Goal: Answer question/provide support

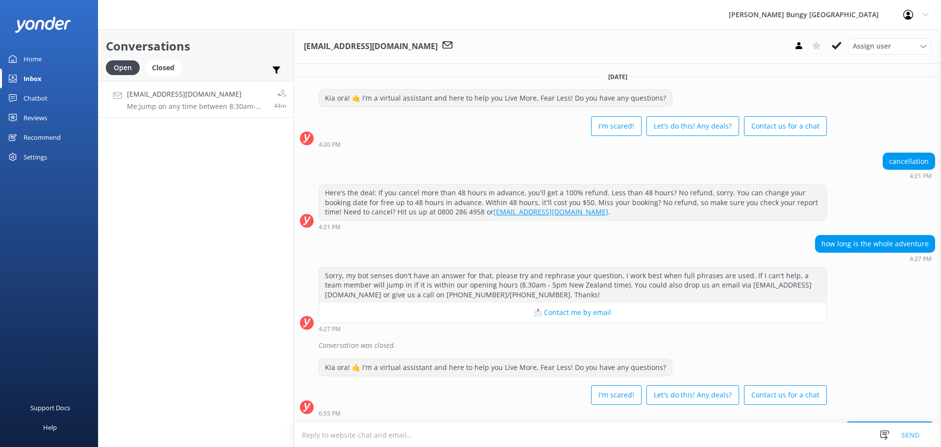
scroll to position [562, 0]
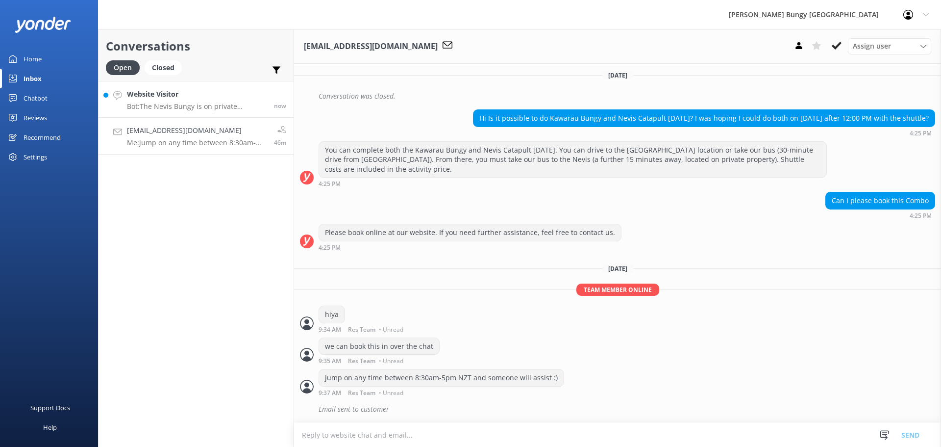
click at [216, 110] on p "Bot: The Nevis Bungy is on private property, so you can't drive there directly.…" at bounding box center [197, 106] width 140 height 9
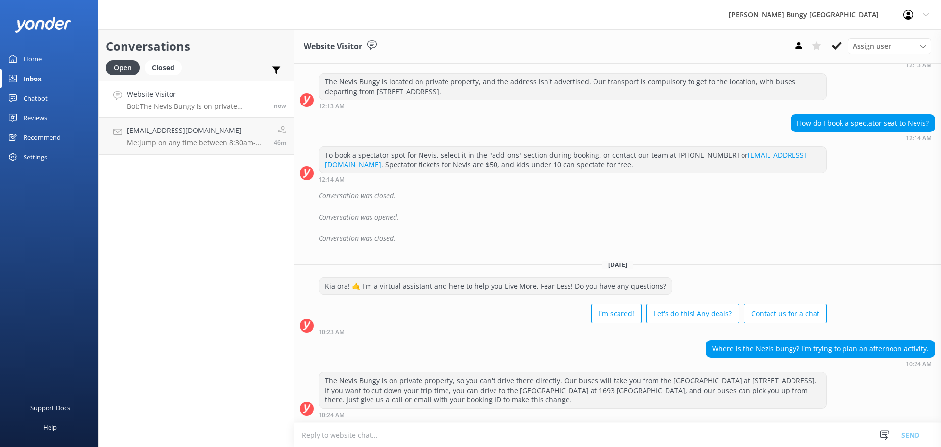
scroll to position [248, 0]
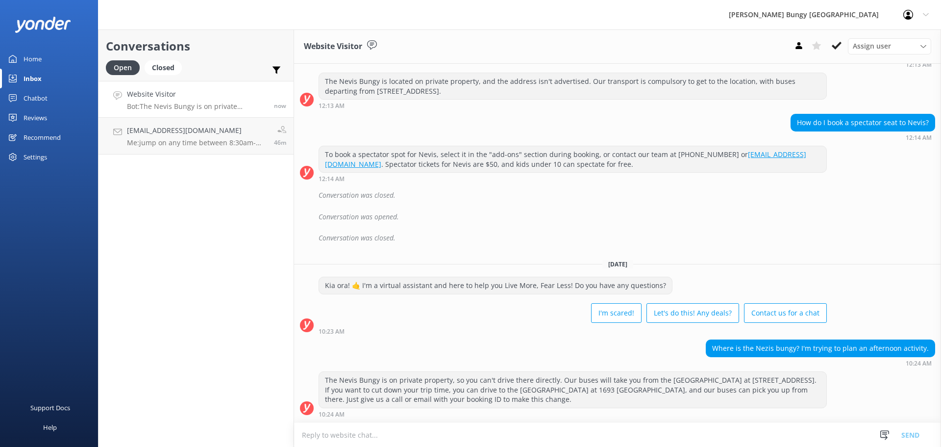
click at [568, 340] on div "Where is the Nezis bungy? I'm trying to plan an afternoon activity. 10:24 AM" at bounding box center [617, 352] width 647 height 27
click at [250, 153] on link "rtridan@gmail.com Me: jump on any time between 8:30am-5pm NZT and someone will …" at bounding box center [196, 136] width 195 height 37
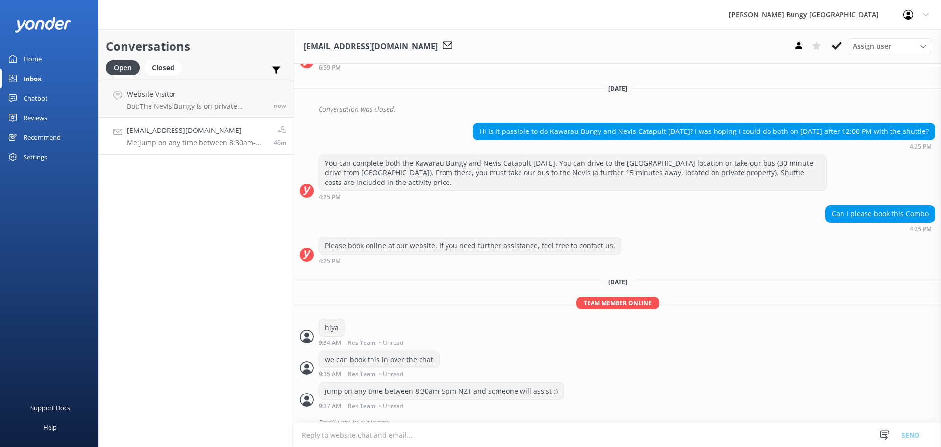
scroll to position [562, 0]
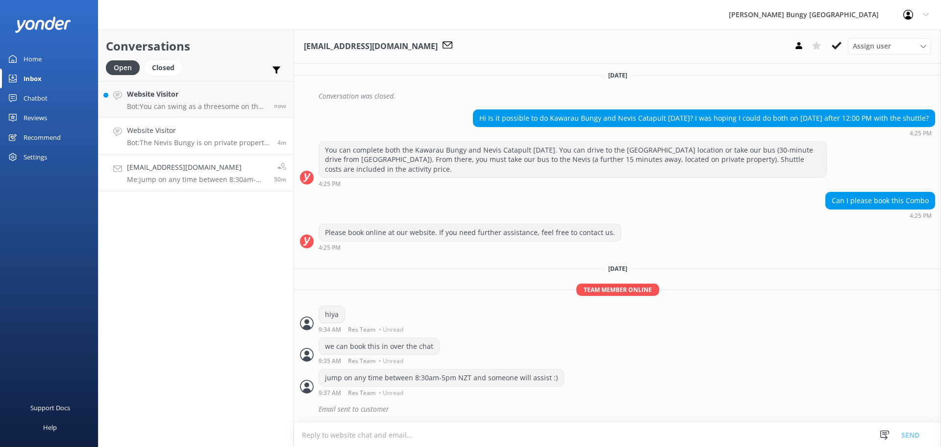
click at [230, 126] on h4 "Website Visitor" at bounding box center [198, 130] width 143 height 11
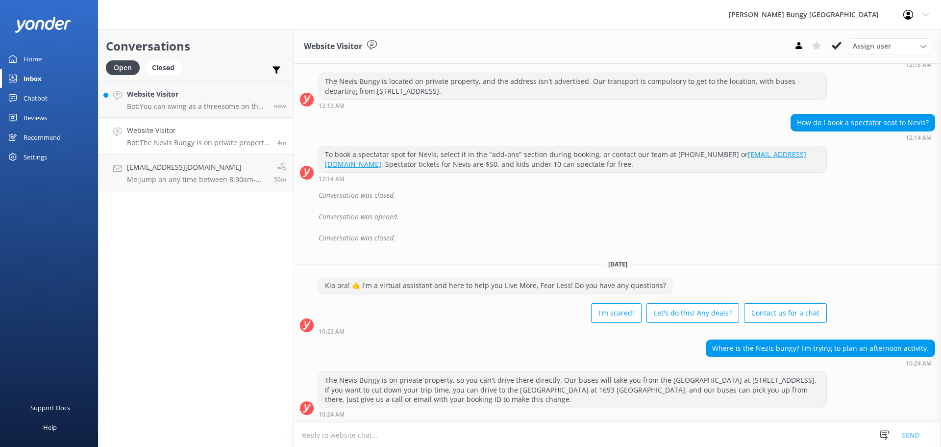
scroll to position [248, 0]
click at [250, 92] on h4 "Website Visitor" at bounding box center [197, 94] width 140 height 11
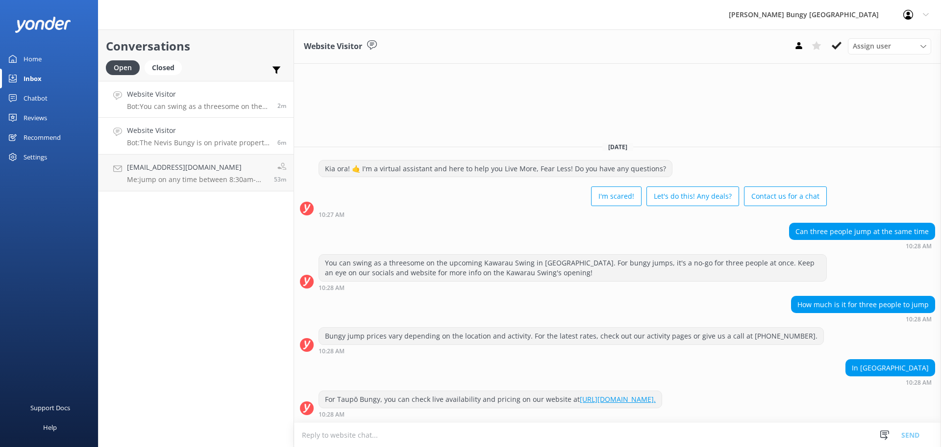
click at [215, 151] on link "Website Visitor Bot: The Nevis Bungy is on private property, so you can't drive…" at bounding box center [196, 136] width 195 height 37
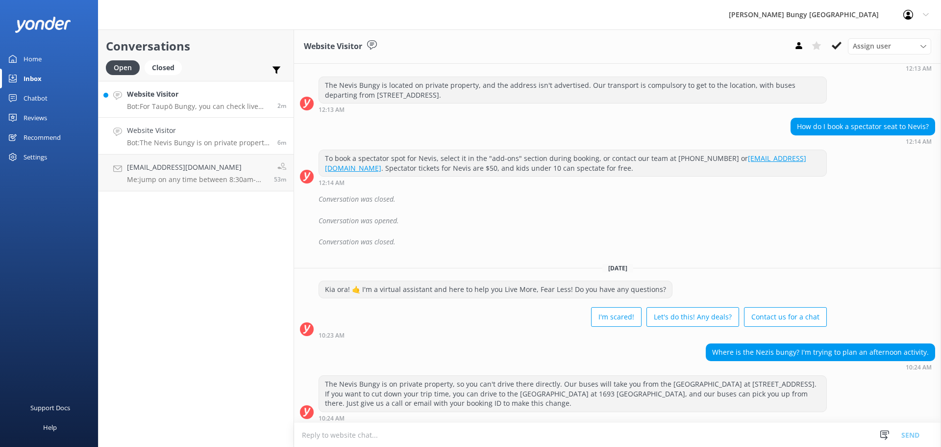
scroll to position [248, 0]
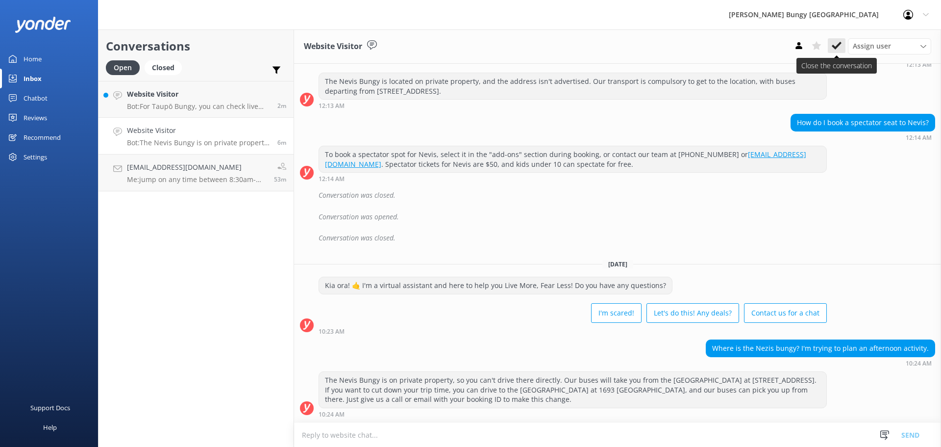
click at [843, 46] on button at bounding box center [837, 45] width 18 height 15
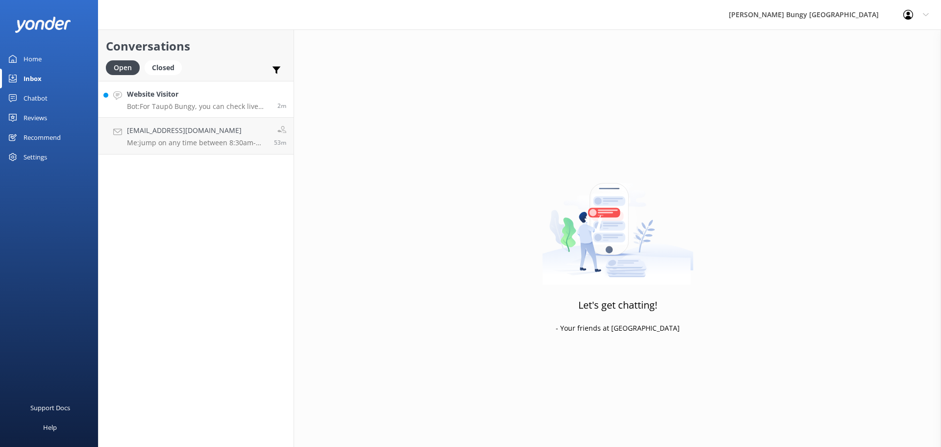
click at [151, 82] on link "Website Visitor Bot: For Taupō Bungy, you can check live availability and prici…" at bounding box center [196, 99] width 195 height 37
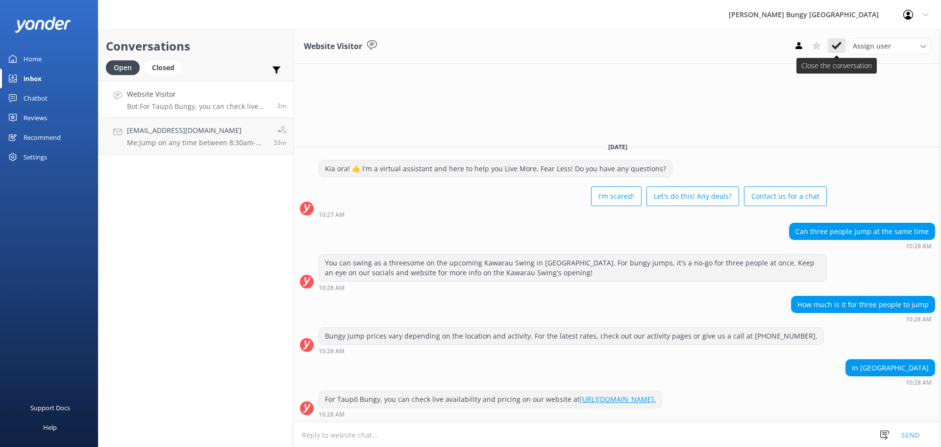
click at [836, 47] on use at bounding box center [837, 46] width 10 height 8
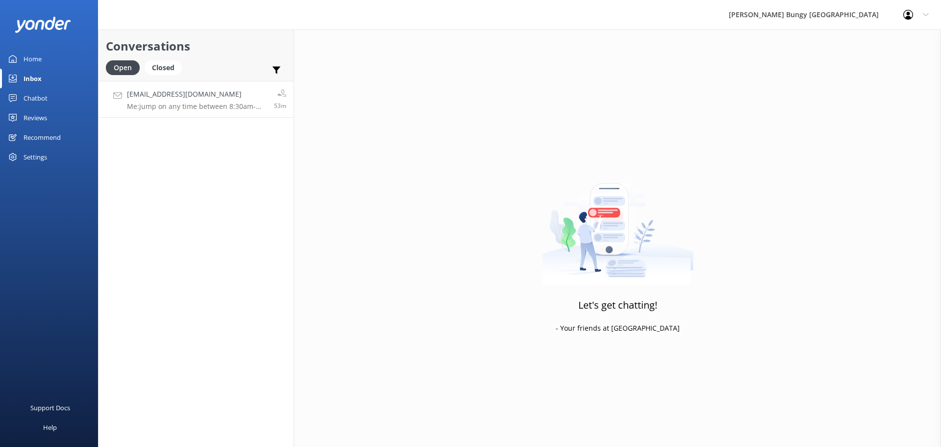
click at [171, 88] on link "rtridan@gmail.com Me: jump on any time between 8:30am-5pm NZT and someone will …" at bounding box center [196, 99] width 195 height 37
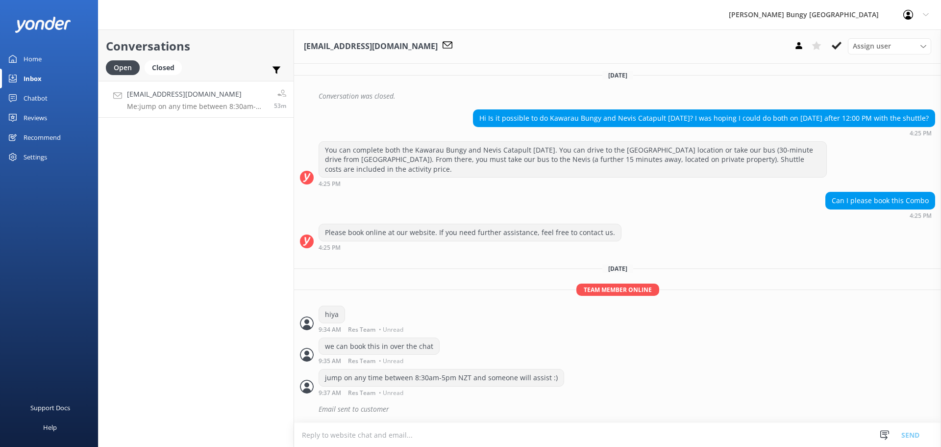
scroll to position [562, 0]
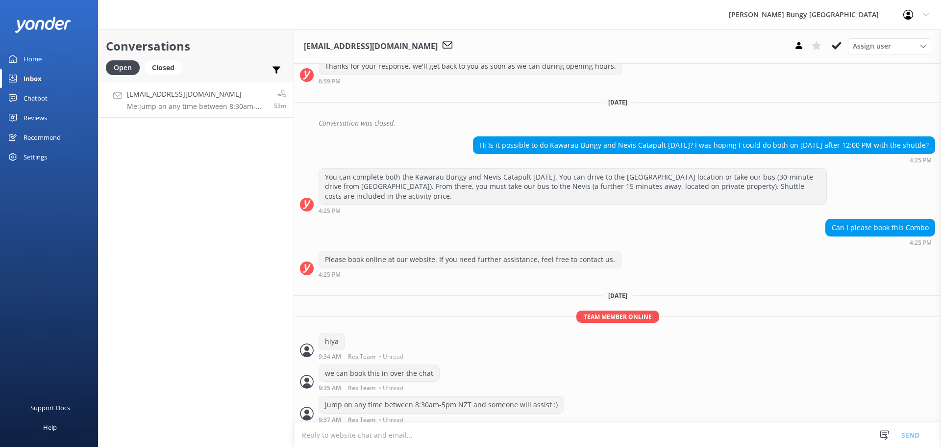
scroll to position [562, 0]
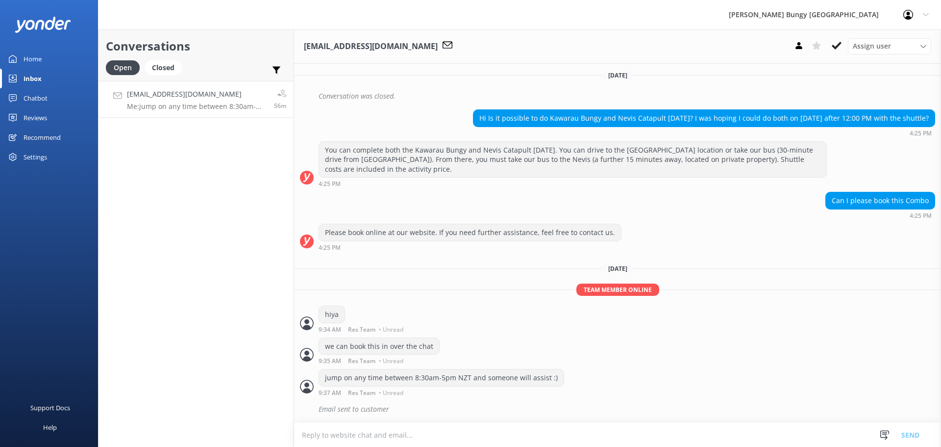
scroll to position [562, 0]
click at [248, 99] on link "Website Visitor Bot: Hey there! How can I help? now" at bounding box center [196, 99] width 195 height 37
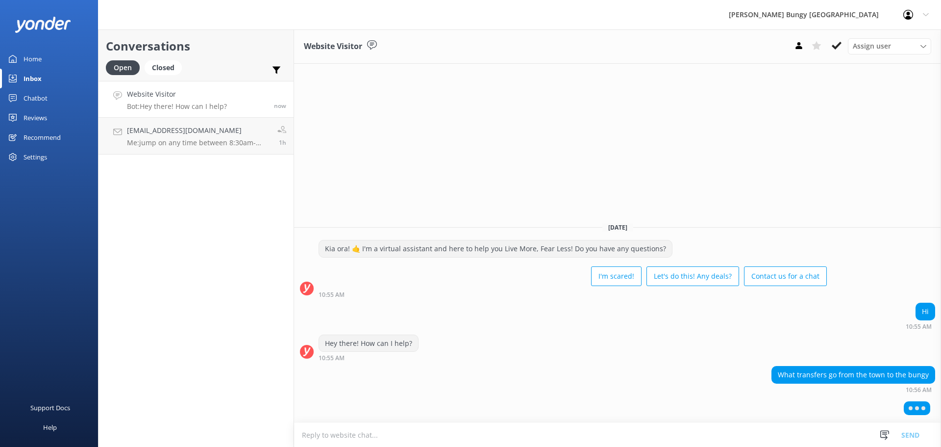
click at [547, 397] on div "[DATE] Kia ora! 🤙 I'm a virtual assistant and here to help you Live More, Fear …" at bounding box center [617, 318] width 647 height 208
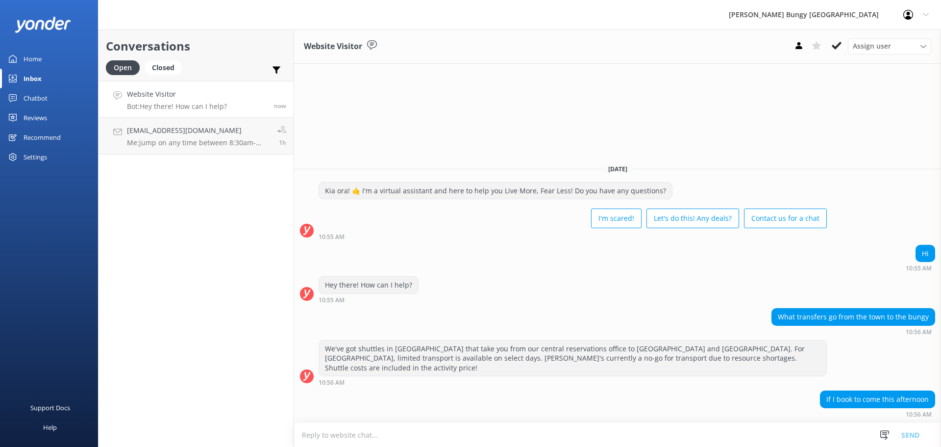
click at [698, 353] on div "Today Kia ora! 🤙 I'm a virtual assistant and here to help you Live More, Fear L…" at bounding box center [617, 289] width 647 height 266
click at [270, 153] on link "rtridan@gmail.com Me: jump on any time between 8:30am-5pm NZT and someone will …" at bounding box center [196, 136] width 195 height 37
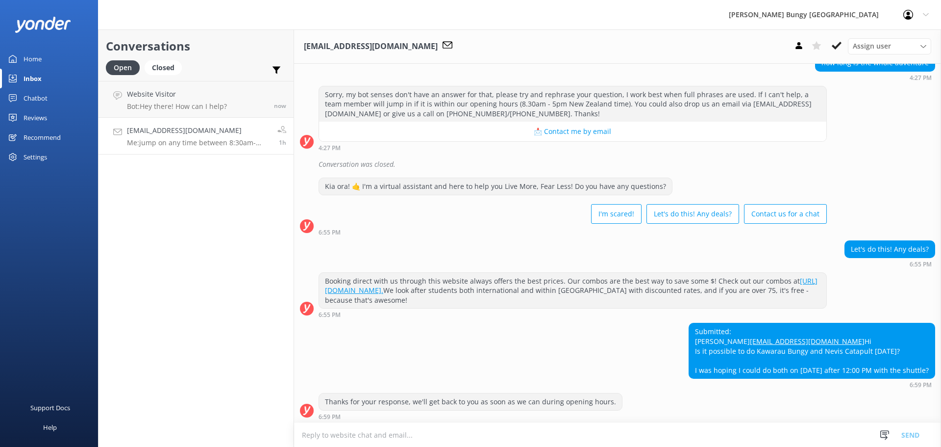
click at [459, 365] on div "Thursday, 11th September Kia ora! 🤙 I'm a virtual assistant and here to help yo…" at bounding box center [617, 334] width 647 height 902
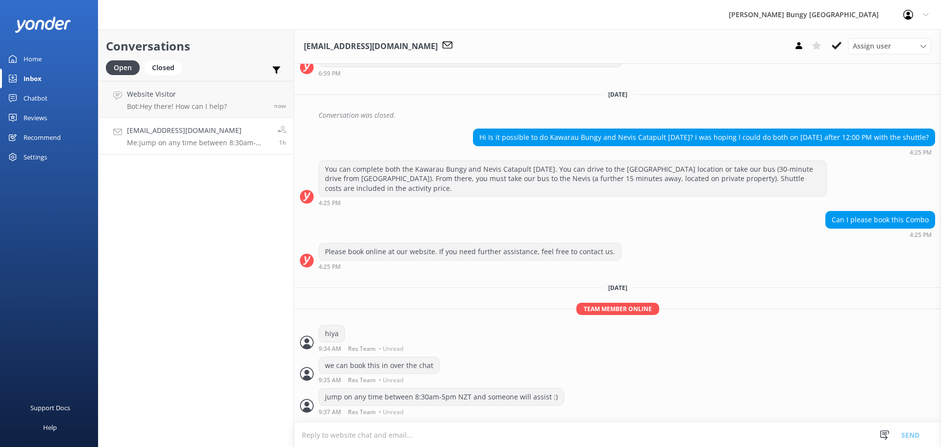
scroll to position [562, 0]
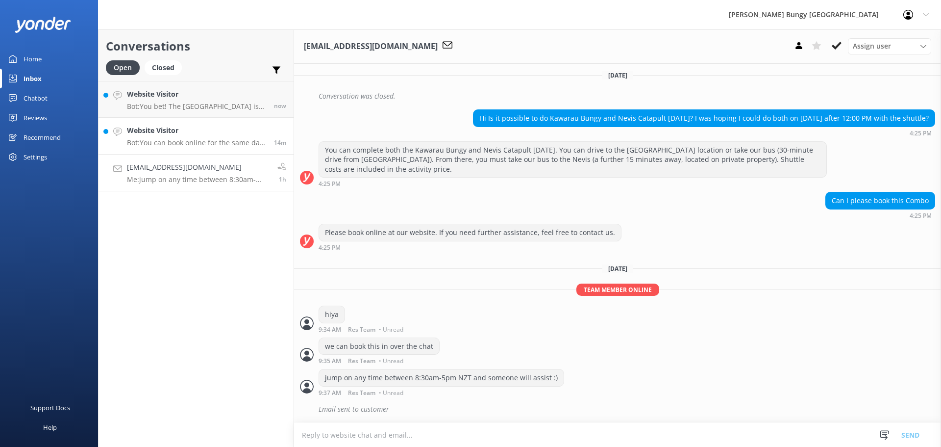
click at [149, 133] on h4 "Website Visitor" at bounding box center [197, 130] width 140 height 11
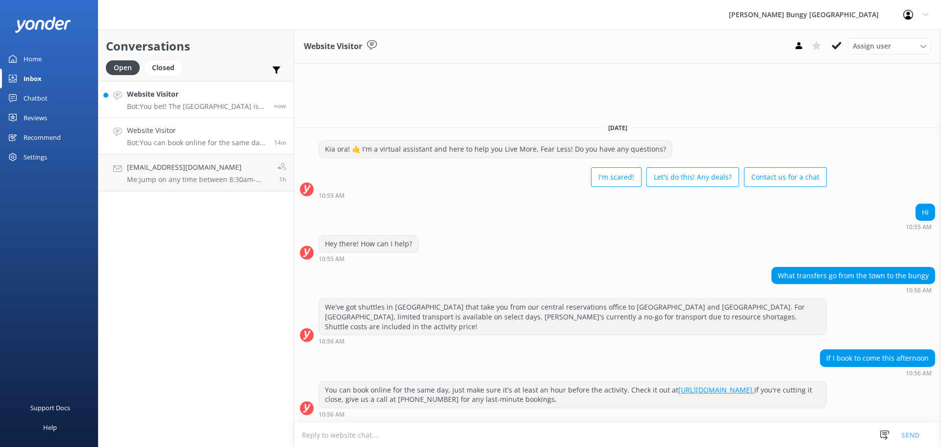
click at [176, 92] on h4 "Website Visitor" at bounding box center [197, 94] width 140 height 11
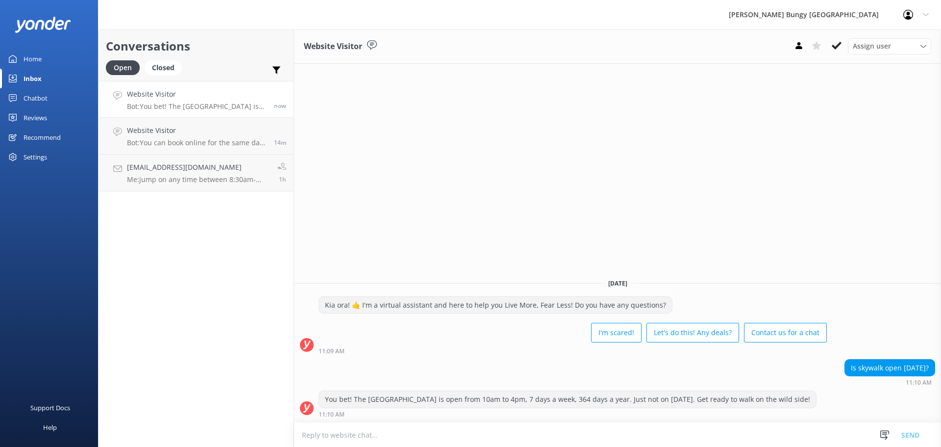
click at [387, 327] on div "I'm scared! Let's do this! Any deals? Contact us for a chat" at bounding box center [573, 333] width 508 height 27
click at [413, 193] on div "Website Visitor Assign user Mike Voyce Michelle Gillard Tech Admin Dan Waugh Re…" at bounding box center [617, 237] width 647 height 417
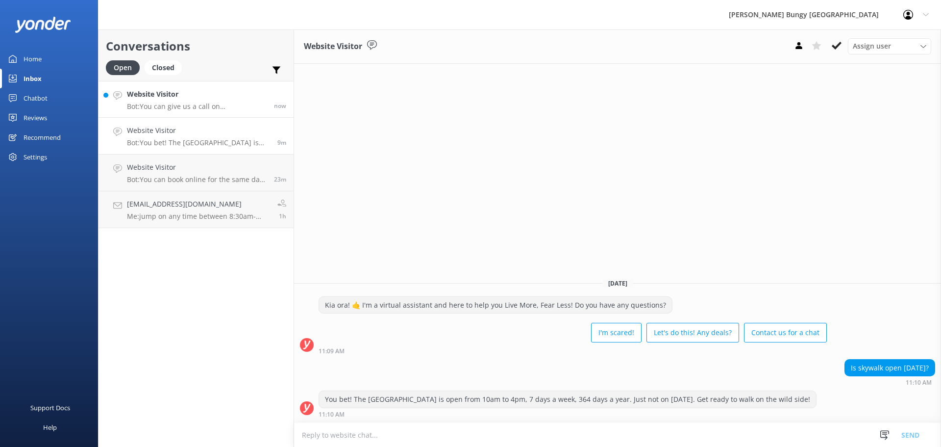
click at [170, 97] on h4 "Website Visitor" at bounding box center [197, 94] width 140 height 11
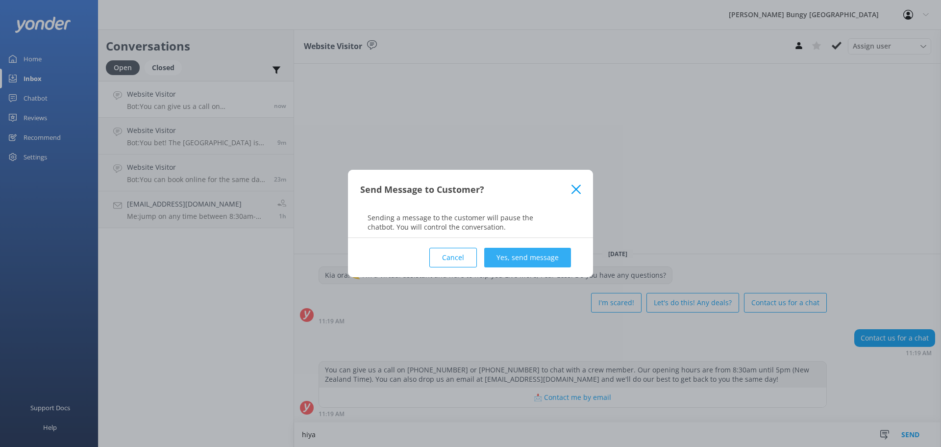
type textarea "hiya"
click at [541, 261] on button "Yes, send message" at bounding box center [527, 258] width 87 height 20
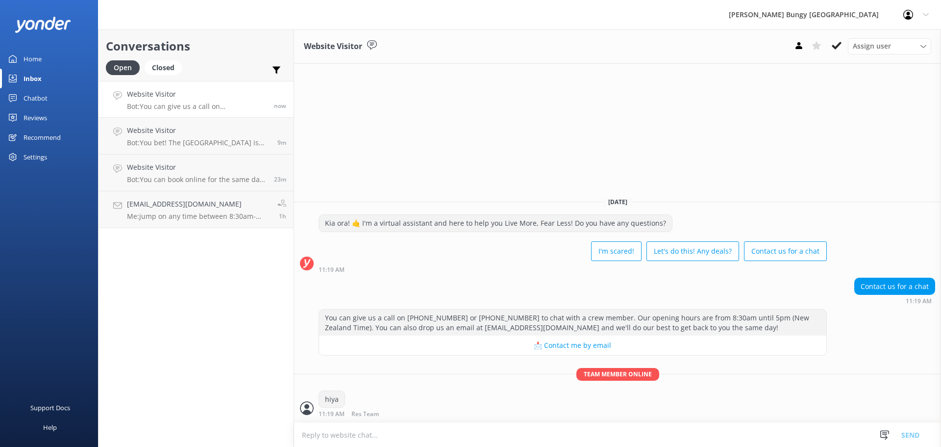
click at [647, 434] on textarea at bounding box center [617, 435] width 647 height 24
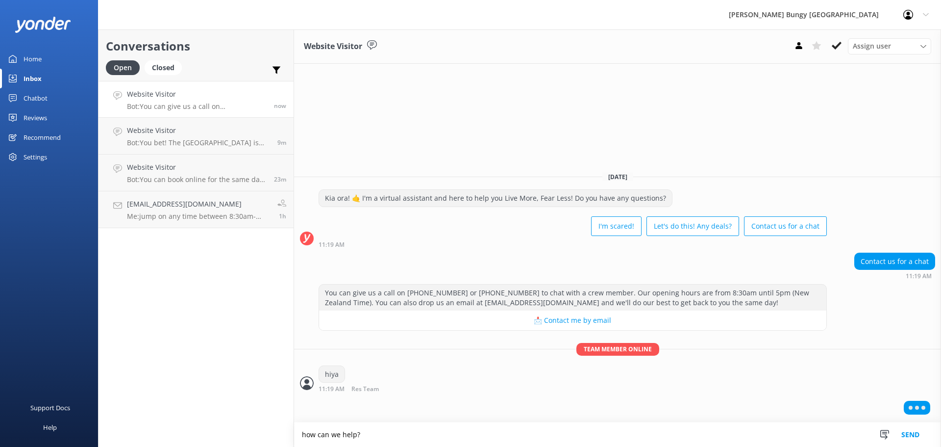
type textarea "how can we help?"
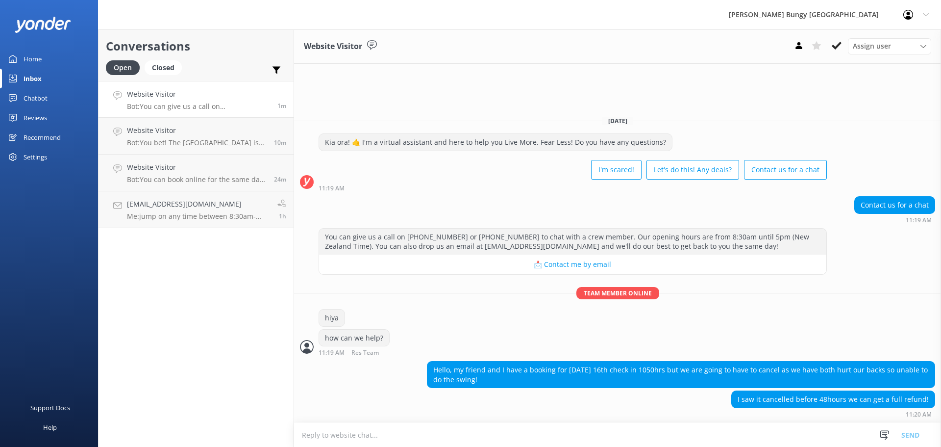
click at [755, 426] on textarea at bounding box center [617, 435] width 647 height 24
type textarea "yeah course, can we grab your booking ids?"
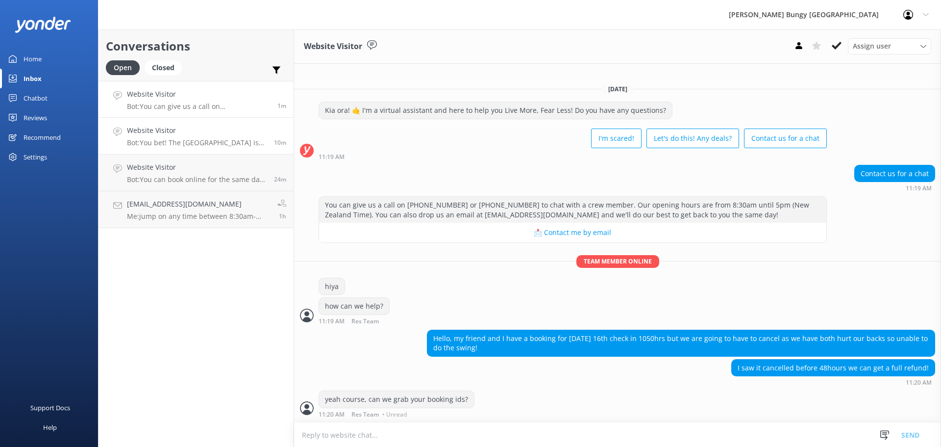
click at [236, 135] on h4 "Website Visitor" at bounding box center [197, 130] width 140 height 11
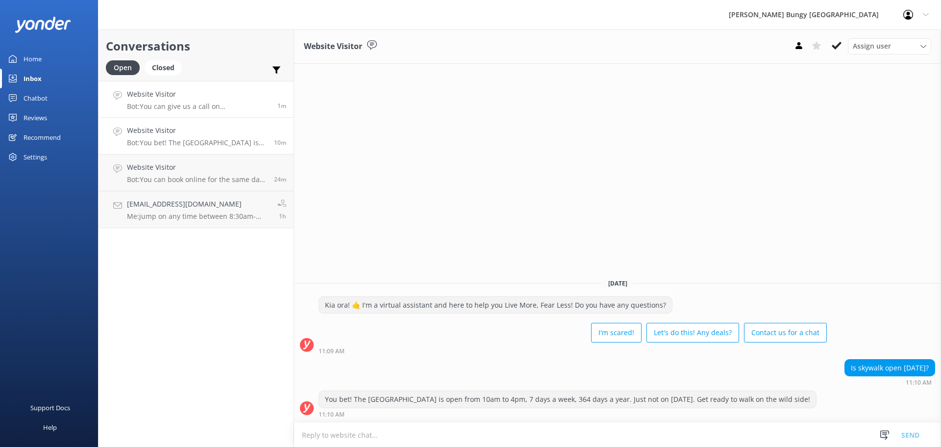
click at [224, 95] on h4 "Website Visitor" at bounding box center [198, 94] width 143 height 11
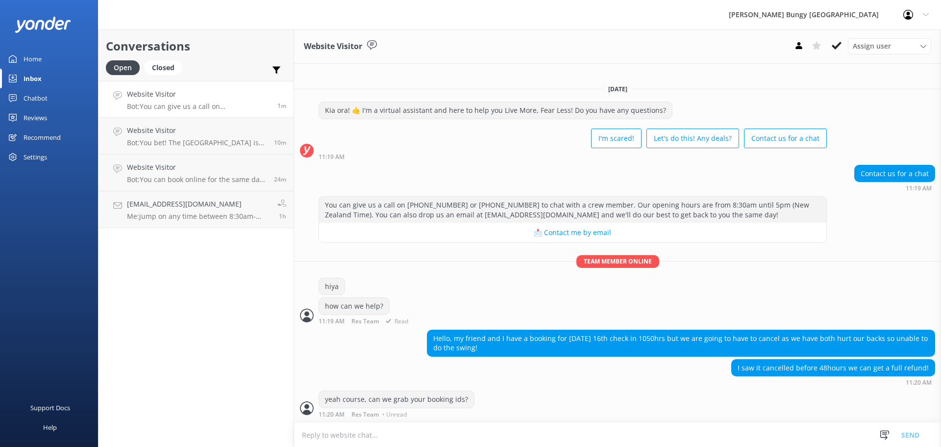
click at [518, 213] on div "You can give us a call on [PHONE_NUMBER] or [PHONE_NUMBER] to chat with a crew …" at bounding box center [572, 210] width 507 height 26
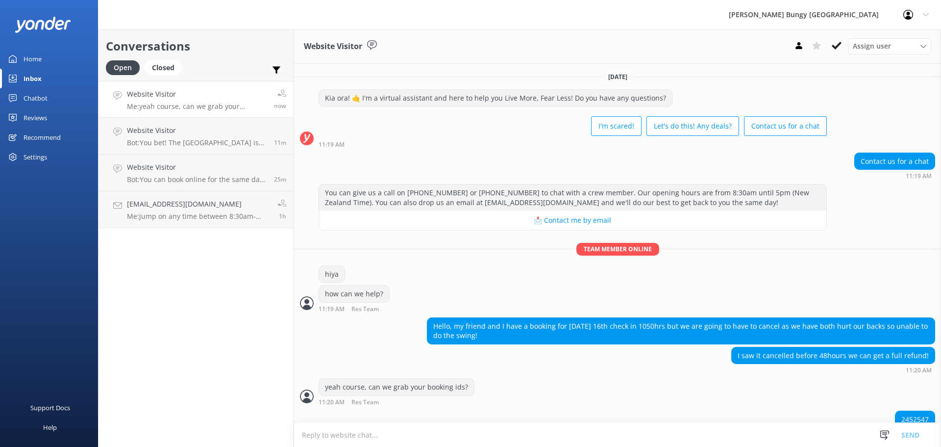
scroll to position [20, 0]
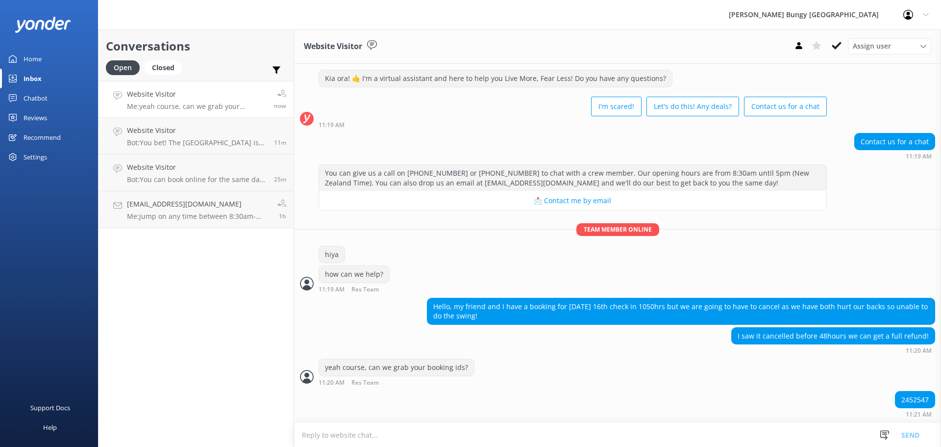
click at [911, 405] on div "2452547" at bounding box center [915, 399] width 39 height 17
click at [909, 403] on div "2452547" at bounding box center [915, 399] width 39 height 17
click at [763, 445] on textarea at bounding box center [617, 435] width 647 height 24
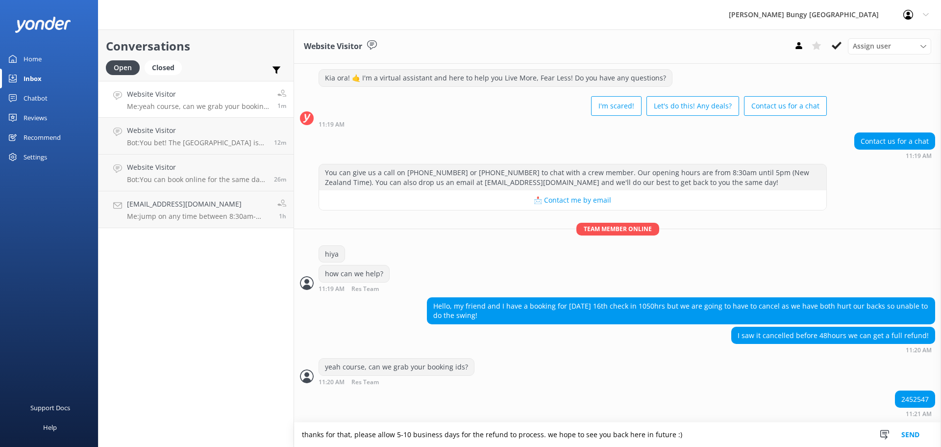
type textarea "thanks for that, please allow 5-10 business days for the refund to process. we …"
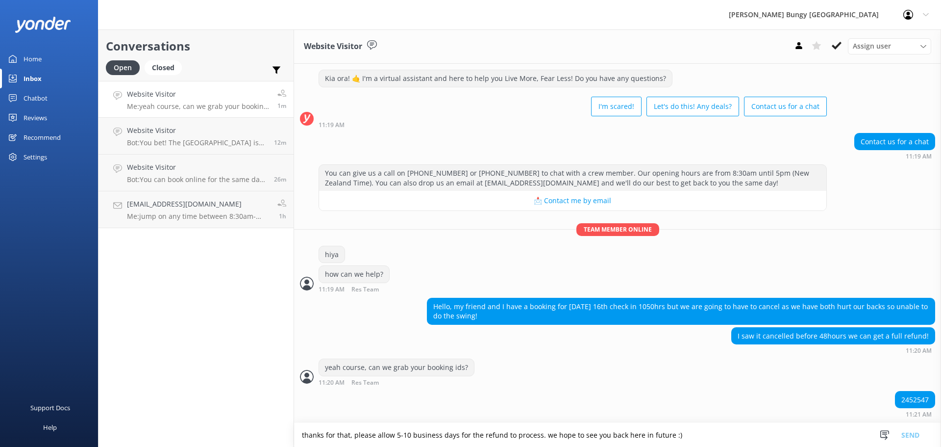
scroll to position [51, 0]
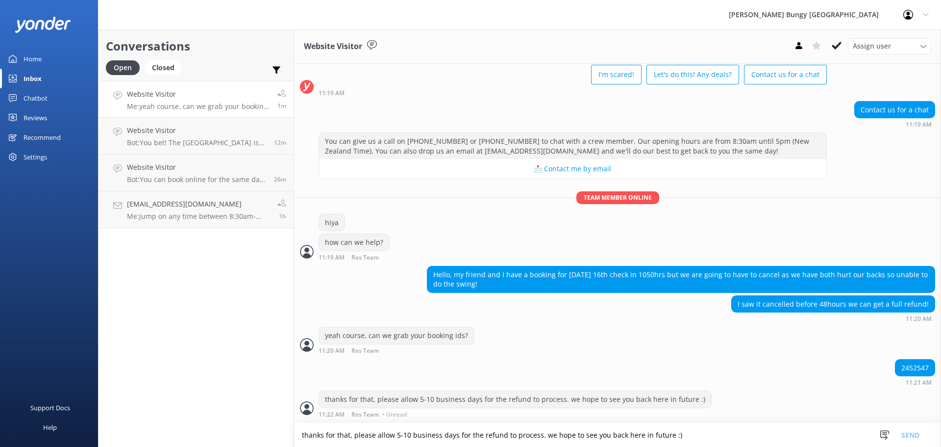
click at [763, 445] on textarea "thanks for that, please allow 5-10 business days for the refund to process. we …" at bounding box center [617, 435] width 647 height 24
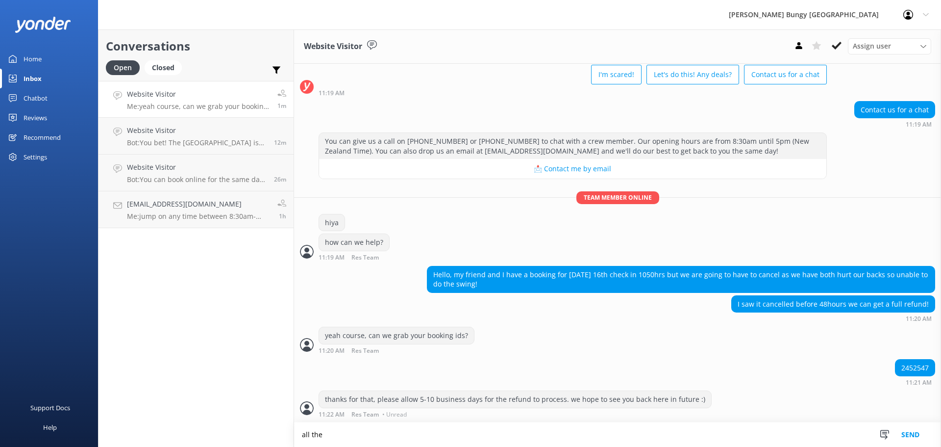
scroll to position [52, 0]
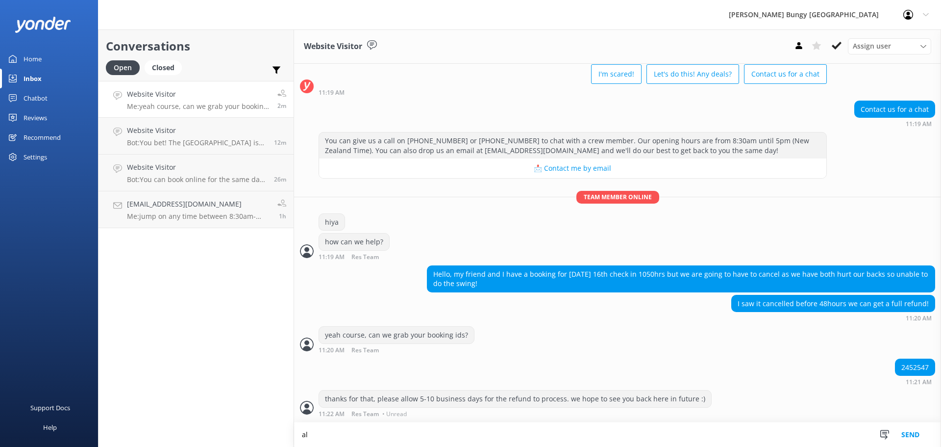
type textarea "a"
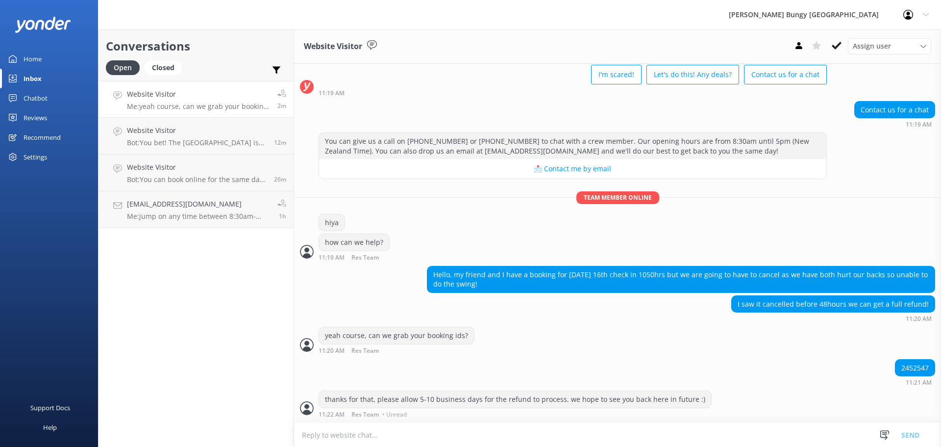
scroll to position [51, 0]
click at [522, 360] on div "2452547 11:21 AM" at bounding box center [617, 372] width 647 height 27
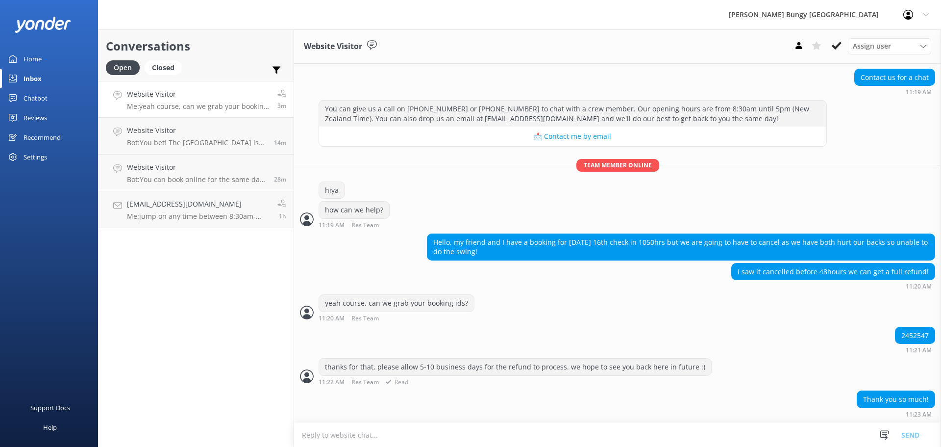
click at [612, 376] on div "thanks for that, please allow 5-10 business days for the refund to process. we …" at bounding box center [515, 371] width 393 height 27
click at [552, 431] on textarea at bounding box center [617, 435] width 647 height 24
type textarea "y"
type textarea "hiya"
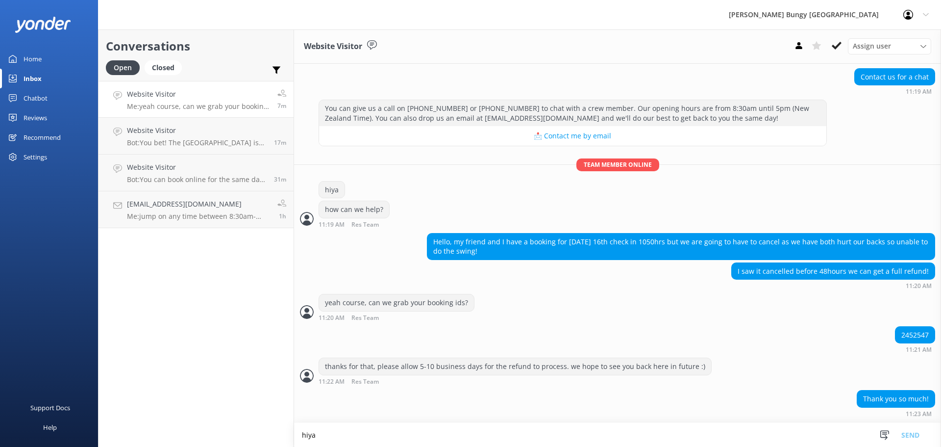
scroll to position [115, 0]
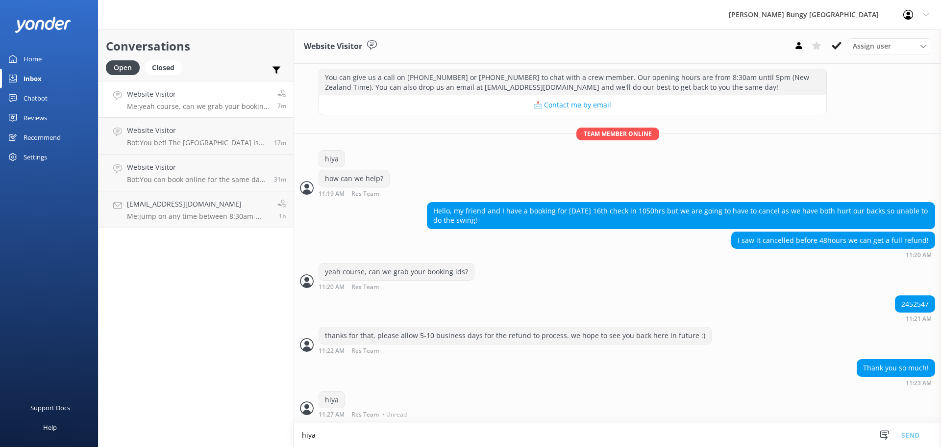
click at [555, 431] on textarea "hiya" at bounding box center [617, 435] width 647 height 24
click at [545, 436] on textarea "hiya" at bounding box center [617, 435] width 647 height 24
type textarea "a"
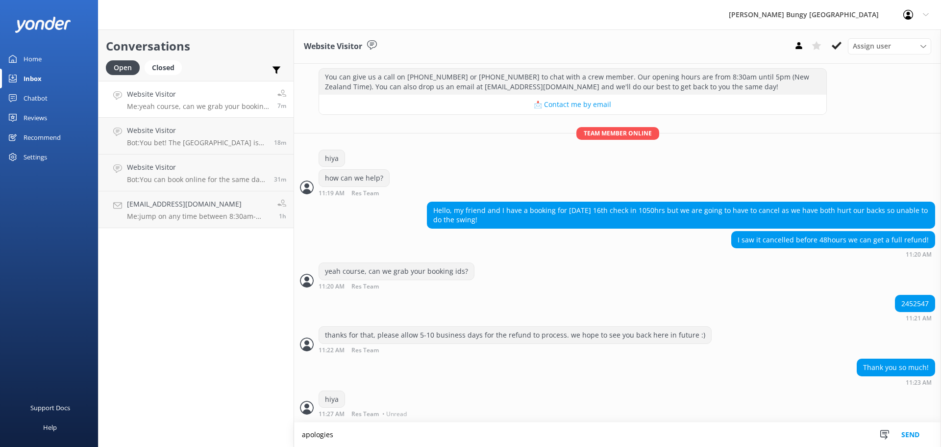
type textarea "apologies"
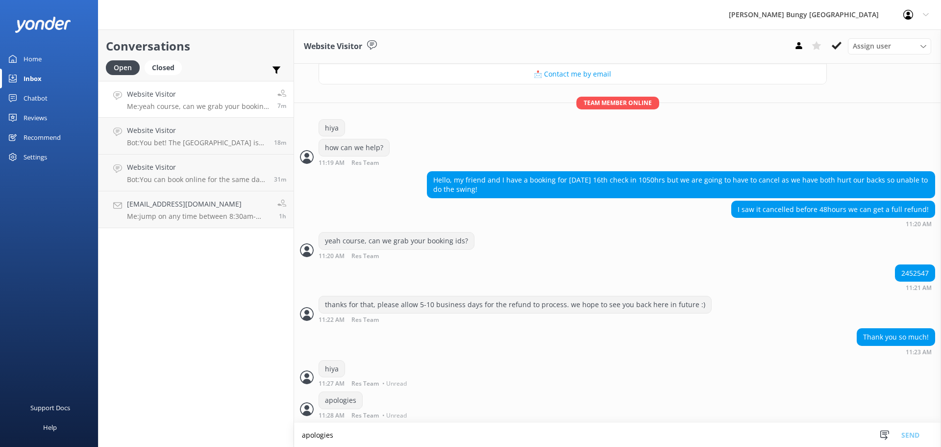
scroll to position [147, 0]
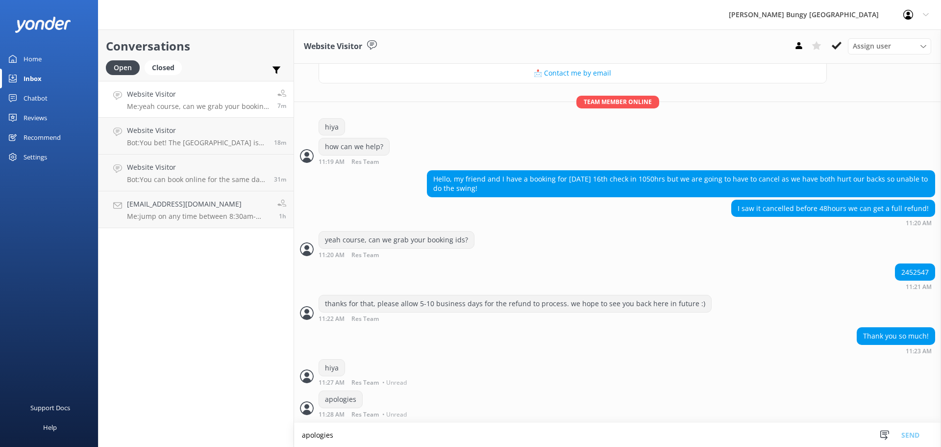
click at [545, 436] on textarea "apologies" at bounding box center [617, 435] width 647 height 24
type textarea "a"
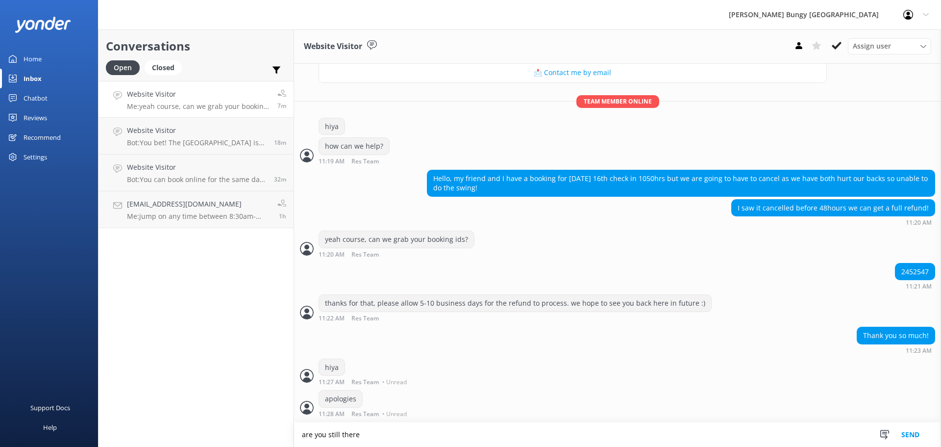
type textarea "are you still there"
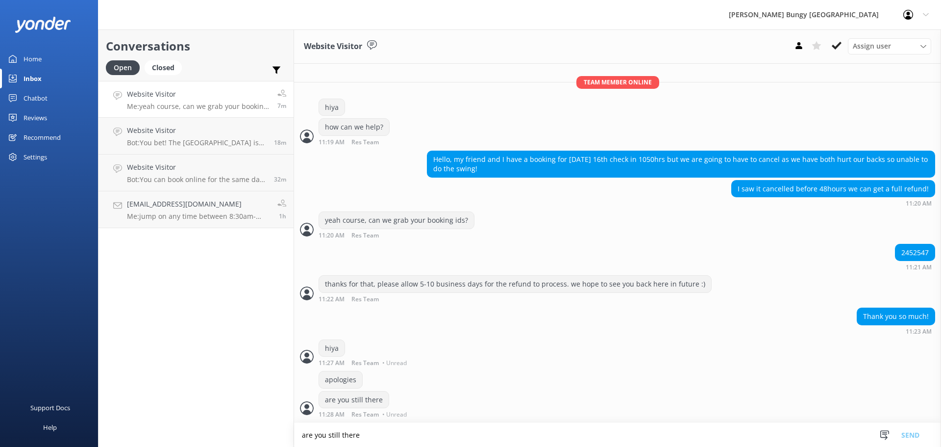
click at [757, 357] on div "hiya 11:27 AM Res Team • Unread" at bounding box center [617, 352] width 647 height 27
click at [529, 434] on textarea "are you still there" at bounding box center [617, 435] width 647 height 24
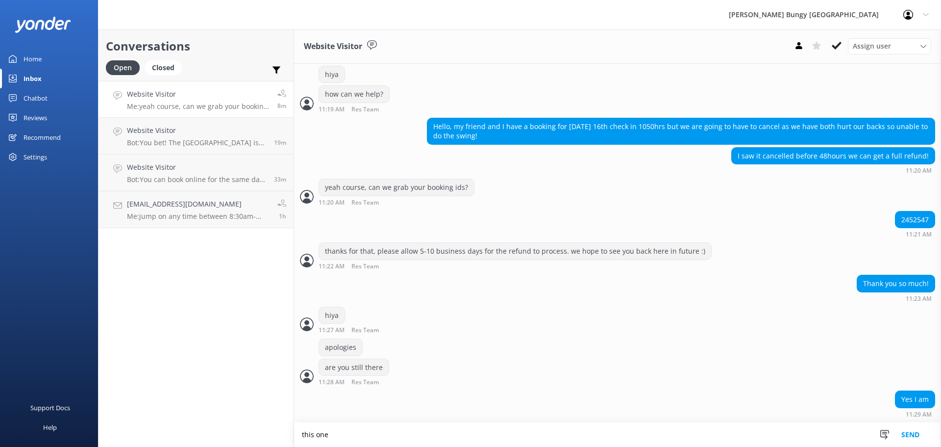
scroll to position [200, 0]
type textarea "t"
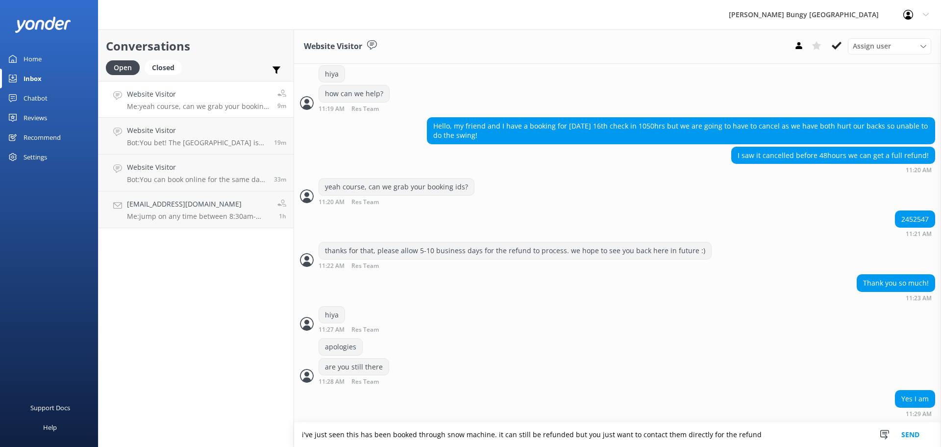
type textarea "i've just seen this has been booked through snow machine. it can still be refun…"
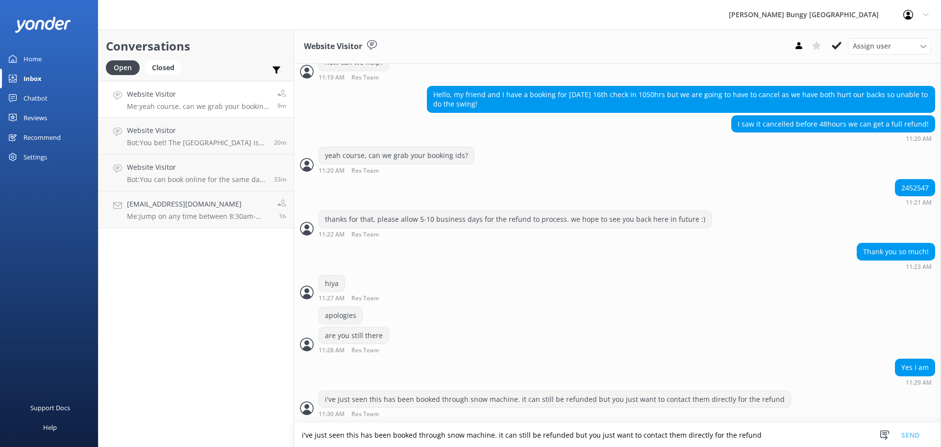
click at [912, 191] on div "2452547" at bounding box center [915, 187] width 39 height 17
copy div "2452547"
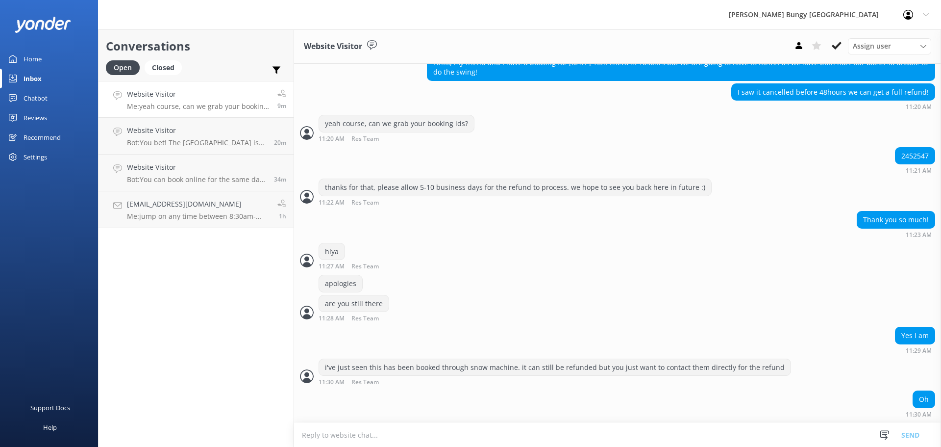
click at [592, 428] on textarea at bounding box center [617, 435] width 647 height 24
type textarea "y"
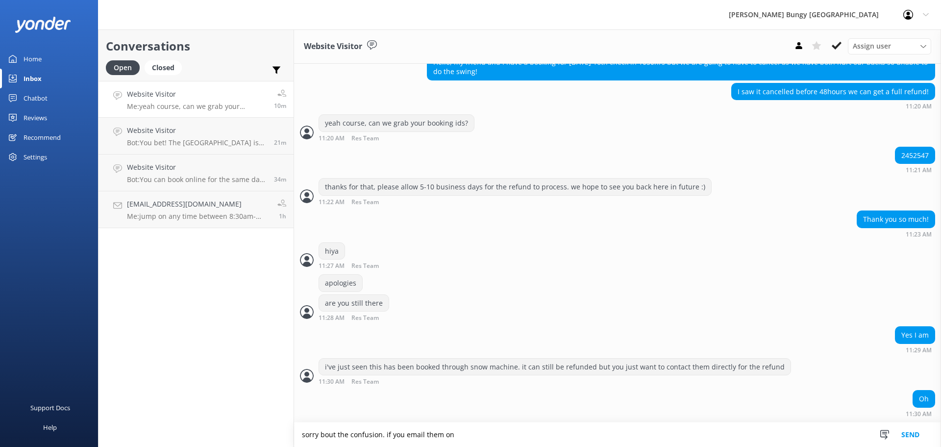
paste textarea "info@snow-machine.nz"
type textarea "sorry bout the confusion. if you email them on info@snow-machine.nz"
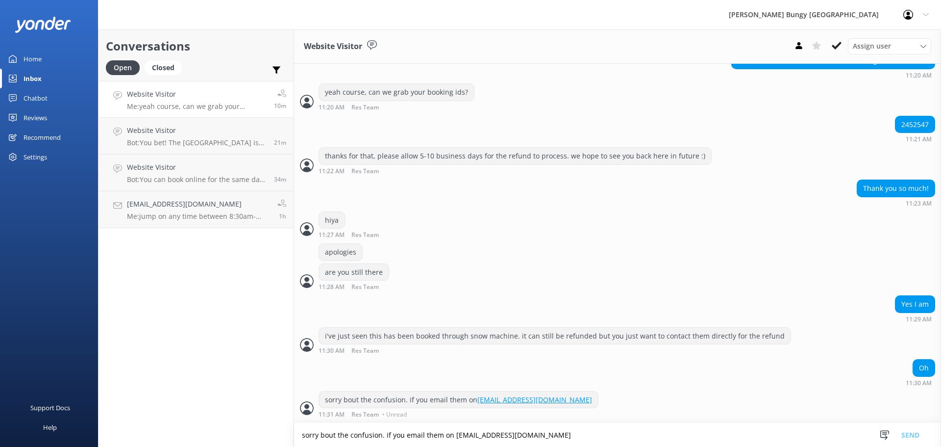
click at [604, 443] on textarea "sorry bout the confusion. if you email them on info@snow-machine.nz" at bounding box center [617, 435] width 647 height 24
type textarea "they will contact us to confirm (it's just because it was paid via their portal)"
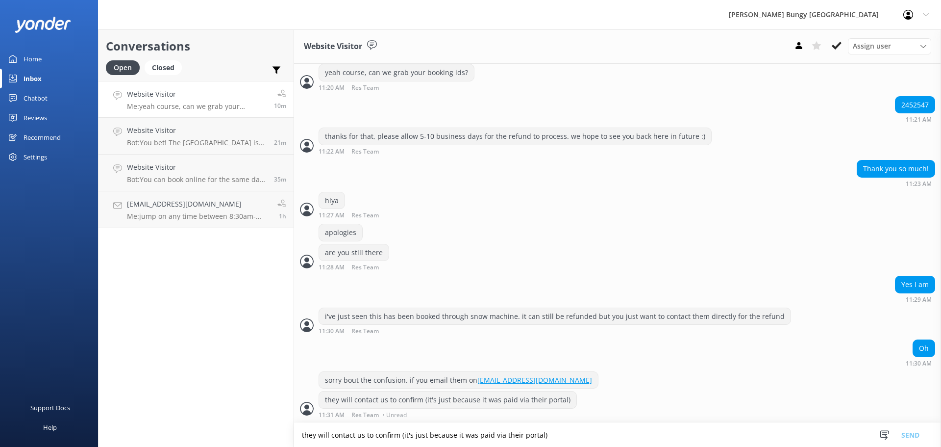
scroll to position [315, 0]
click at [574, 256] on div "are you still there 11:28 AM Res Team Read" at bounding box center [617, 256] width 647 height 27
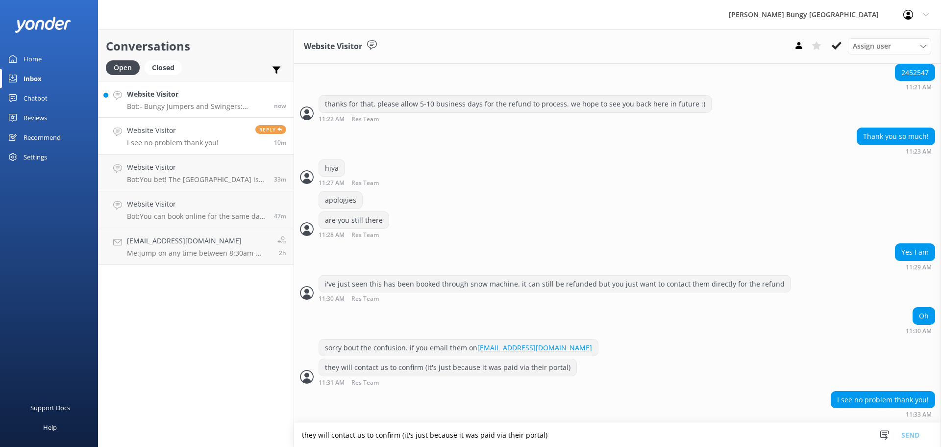
click at [138, 95] on h4 "Website Visitor" at bounding box center [197, 94] width 140 height 11
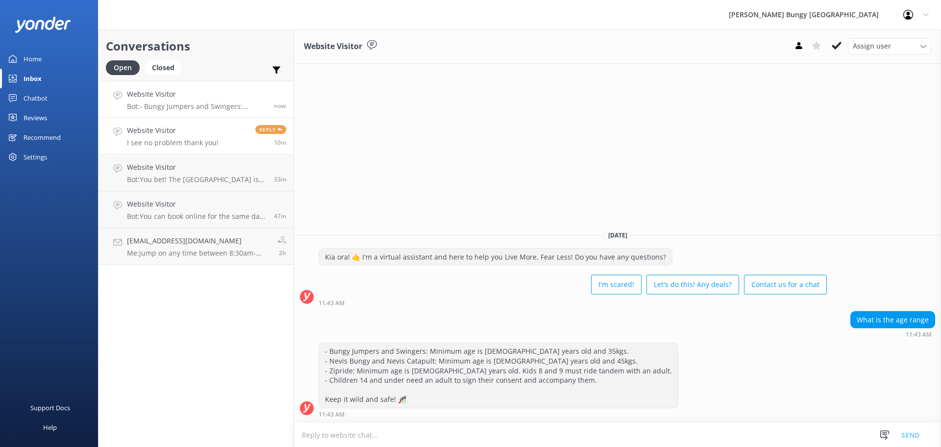
click at [206, 135] on h4 "Website Visitor" at bounding box center [173, 130] width 92 height 11
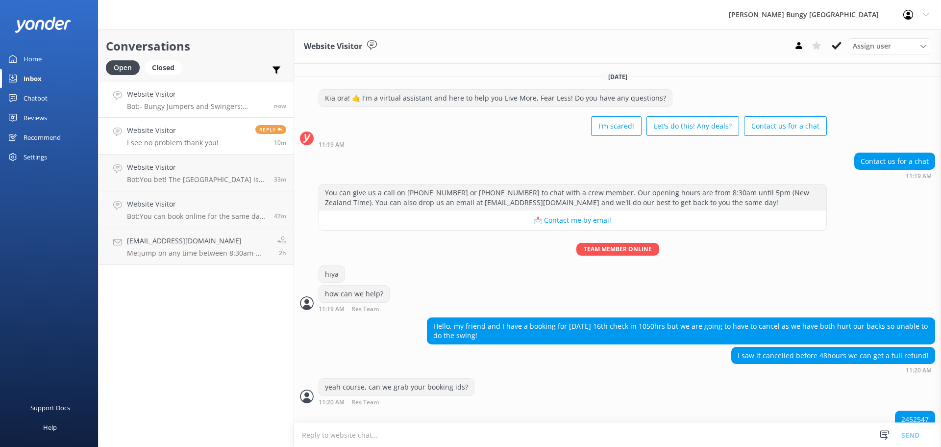
scroll to position [159, 0]
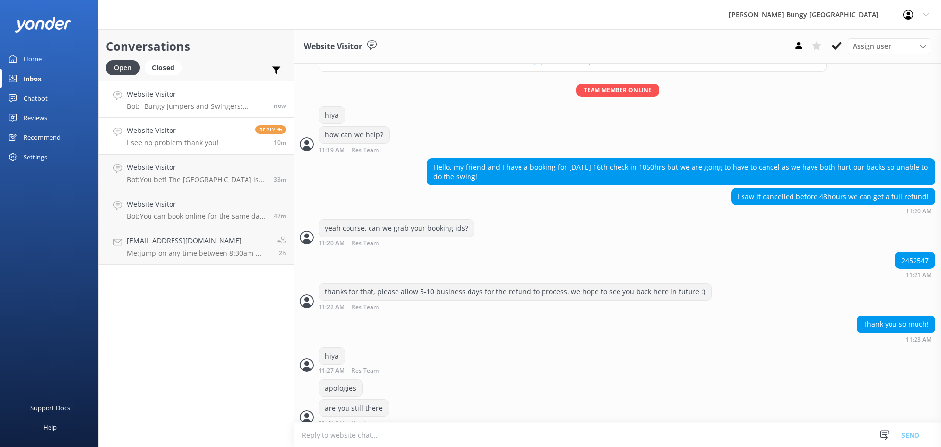
click at [211, 86] on link "Website Visitor Bot: - Bungy Jumpers and Swingers: Minimum age is [DEMOGRAPHIC_…" at bounding box center [196, 99] width 195 height 37
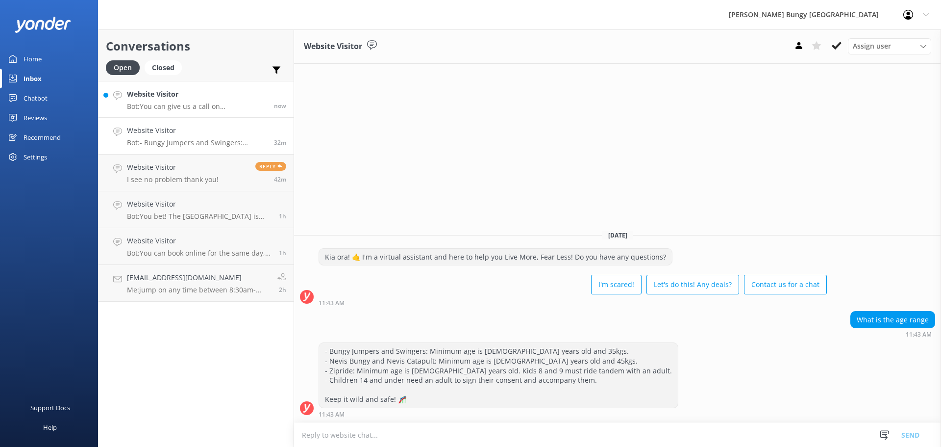
click at [209, 108] on p "Bot: You can give us a call on 0800 286 4958 or +64 3 450 1300 to chat with a c…" at bounding box center [197, 106] width 140 height 9
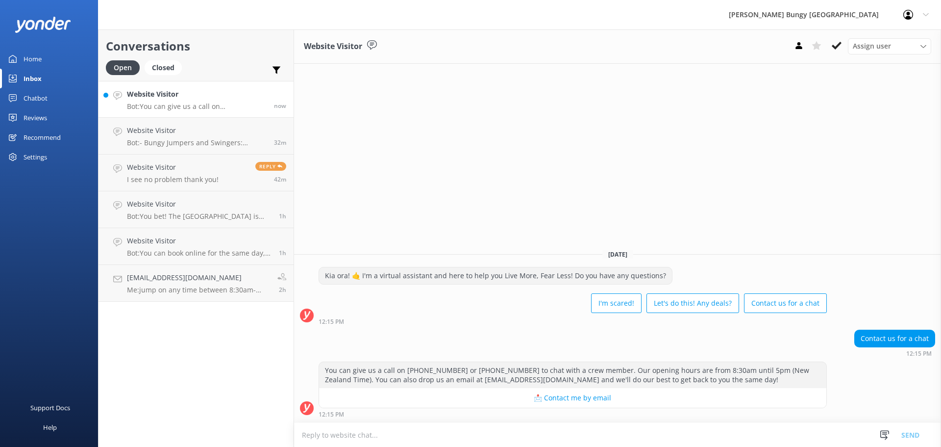
click at [536, 440] on textarea at bounding box center [617, 435] width 647 height 24
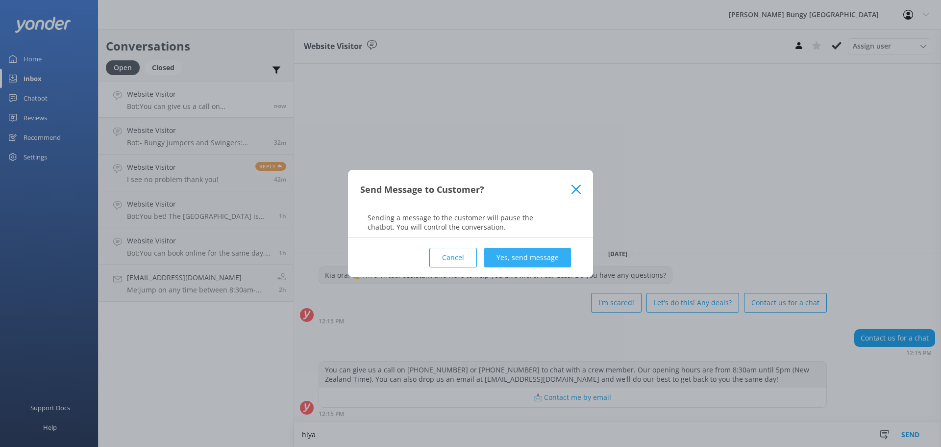
type textarea "hiya"
click at [537, 264] on button "Yes, send message" at bounding box center [527, 258] width 87 height 20
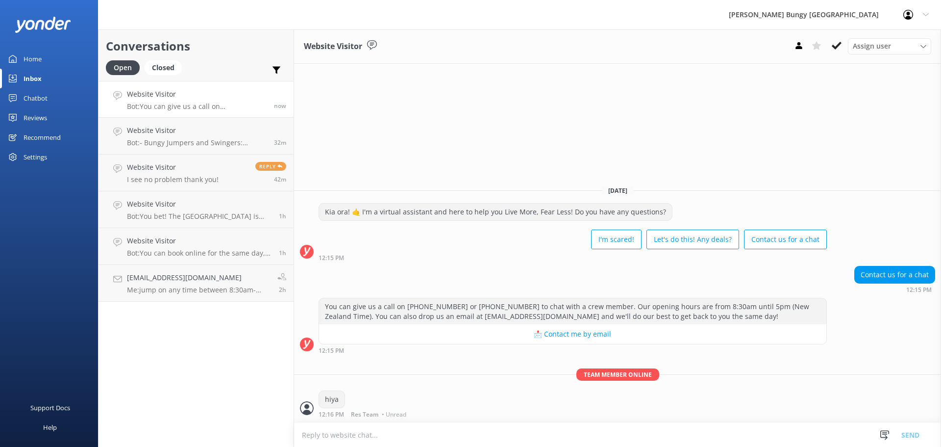
click at [511, 435] on textarea at bounding box center [617, 435] width 647 height 24
type textarea "how can we help?"
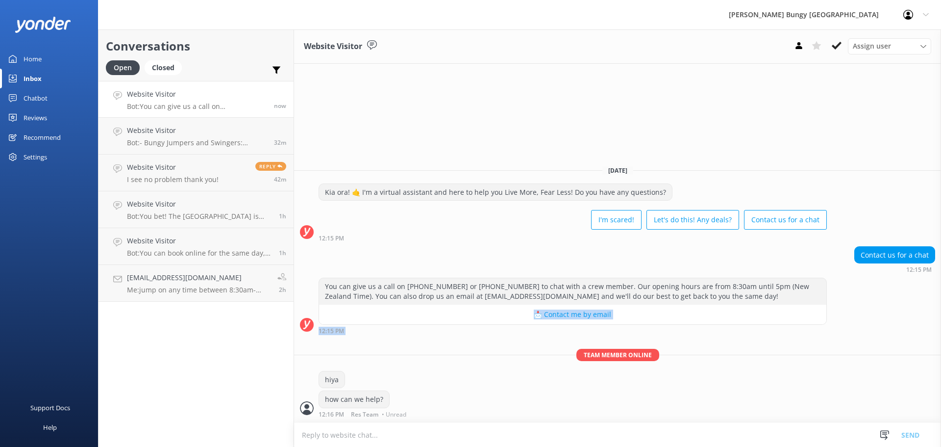
click at [446, 245] on div "Today Kia ora! 🤙 I'm a virtual assistant and here to help you Live More, Fear L…" at bounding box center [617, 289] width 647 height 265
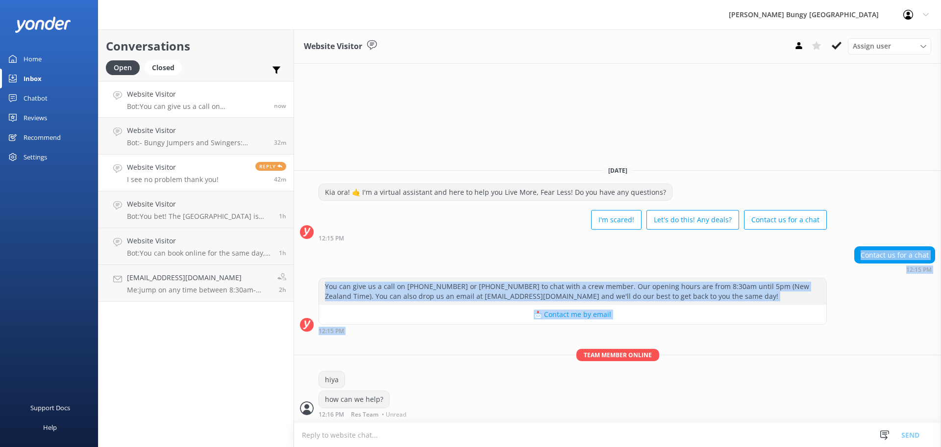
click at [217, 169] on link "Website Visitor I see no problem thank you! Reply 42m" at bounding box center [196, 172] width 195 height 37
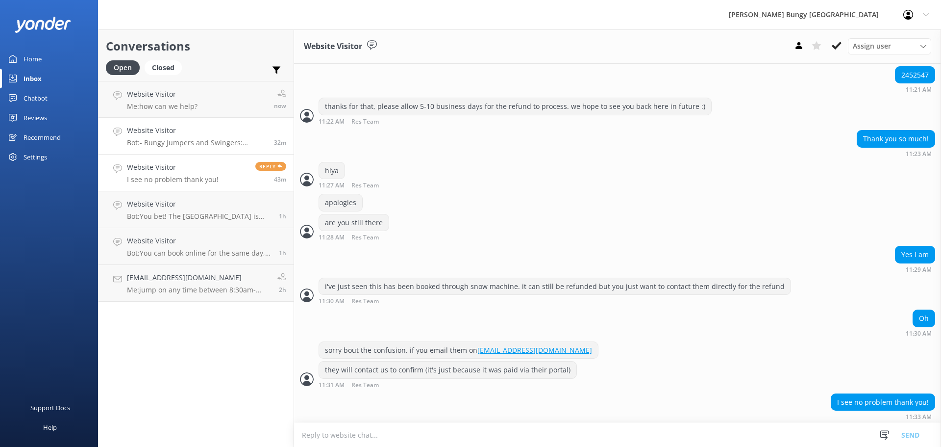
scroll to position [347, 0]
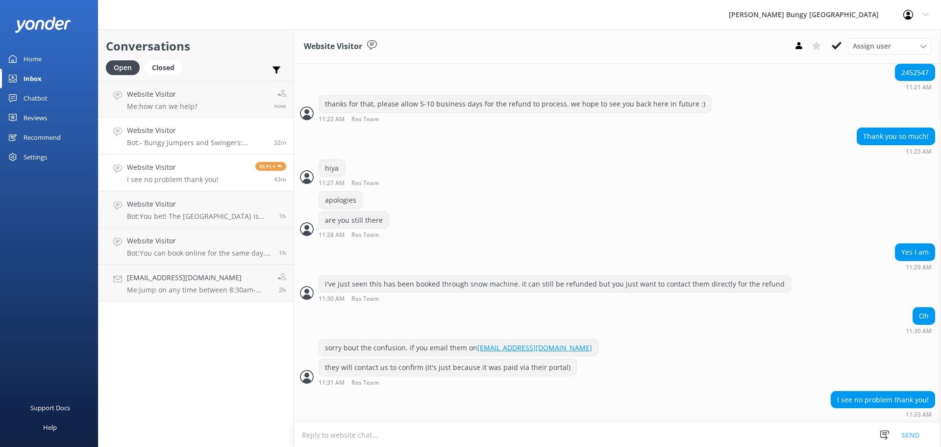
click at [244, 141] on p "Bot: - Bungy Jumpers and Swingers: Minimum age is 10 years old and 35kgs. - Nev…" at bounding box center [197, 142] width 140 height 9
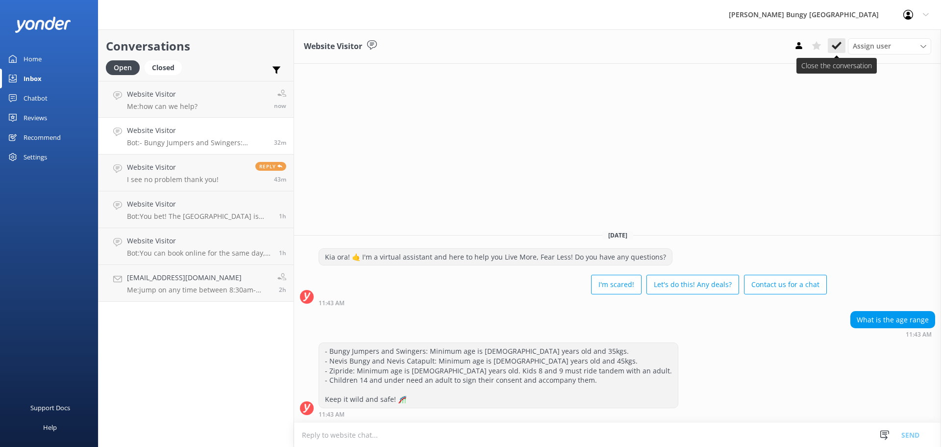
click at [835, 46] on icon at bounding box center [837, 46] width 10 height 10
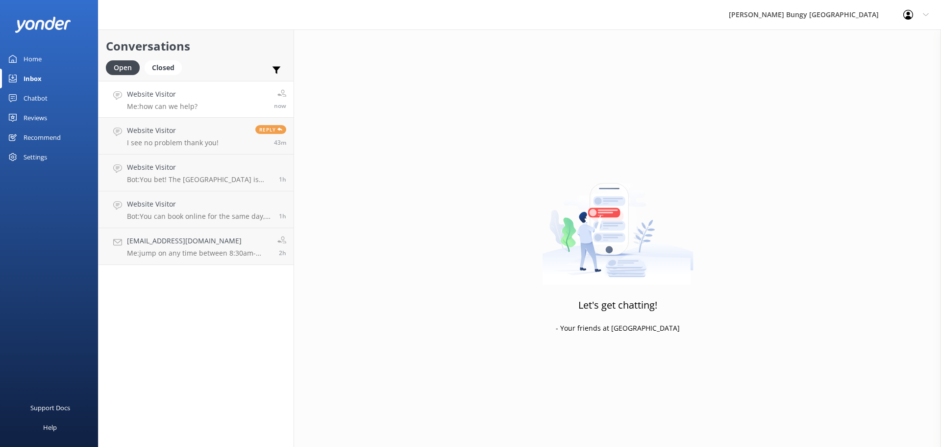
click at [241, 89] on link "Website Visitor Me: how can we help? now" at bounding box center [196, 99] width 195 height 37
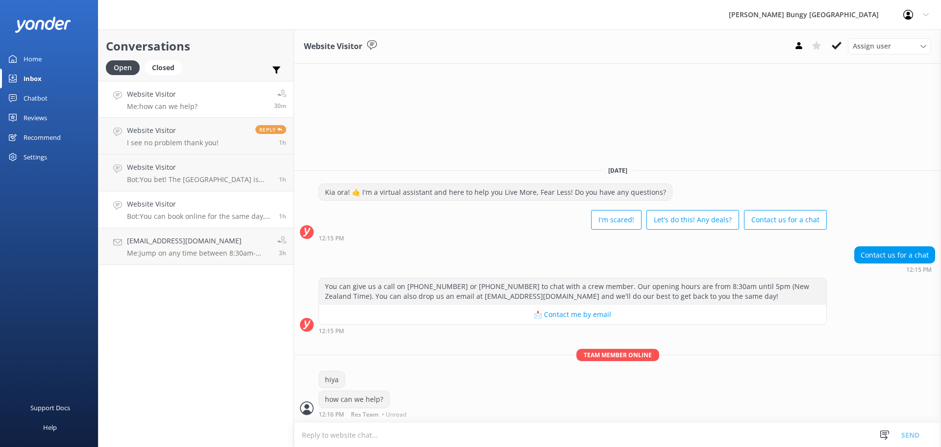
click at [160, 202] on h4 "Website Visitor" at bounding box center [199, 204] width 145 height 11
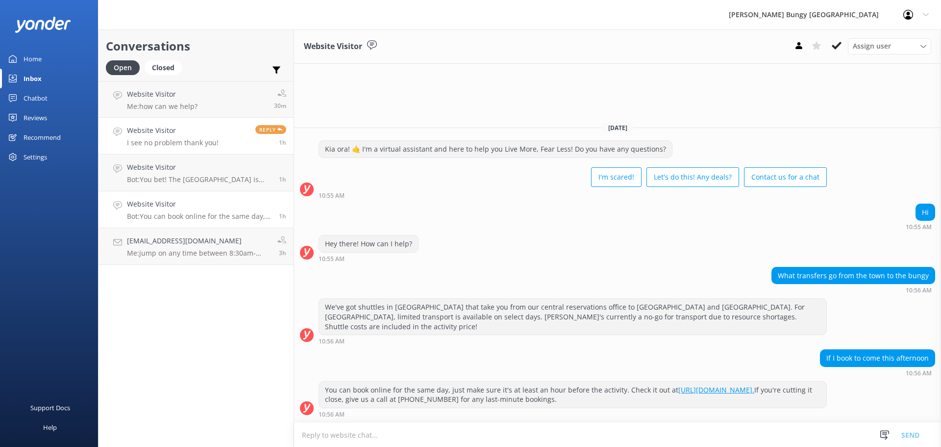
click at [145, 128] on h4 "Website Visitor" at bounding box center [173, 130] width 92 height 11
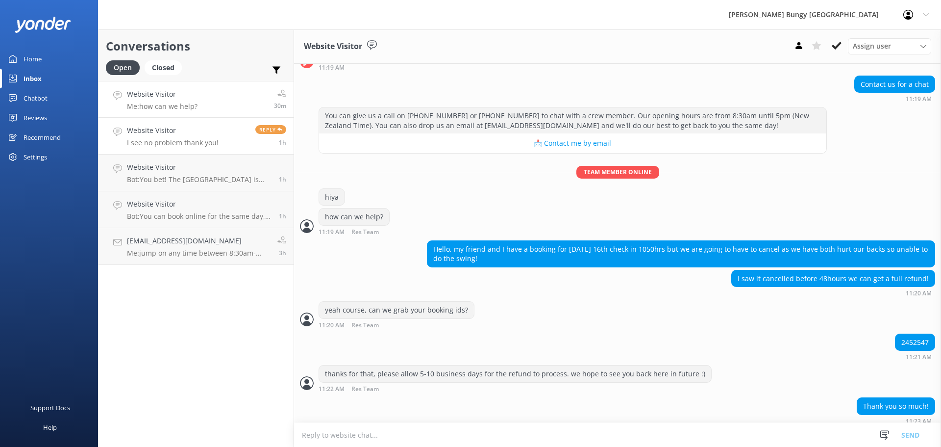
click at [161, 98] on h4 "Website Visitor" at bounding box center [162, 94] width 71 height 11
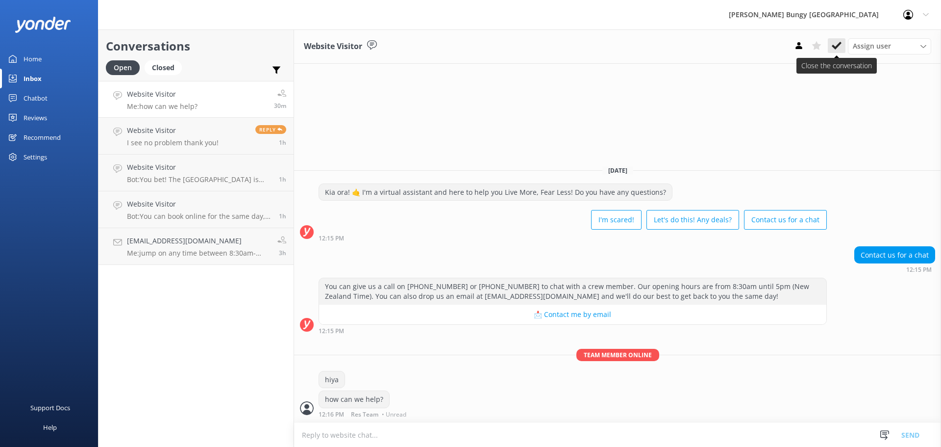
click at [838, 41] on icon at bounding box center [837, 46] width 10 height 10
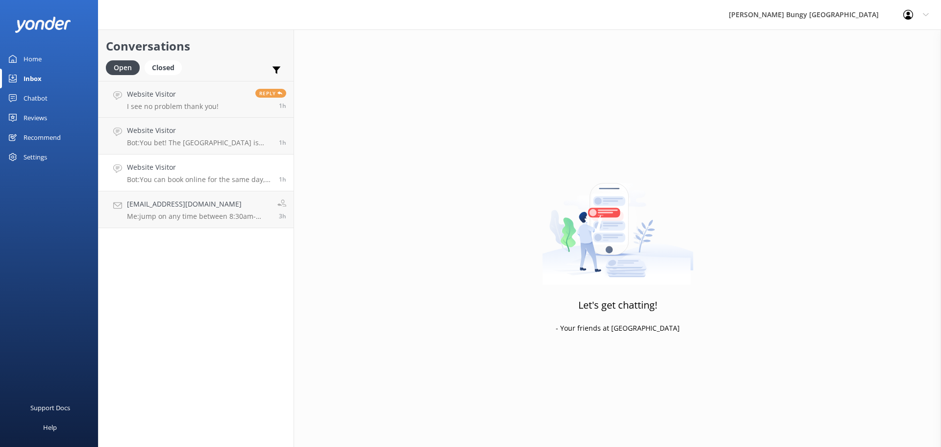
click at [189, 189] on link "Website Visitor Bot: You can book online for the same day, just make sure it's …" at bounding box center [196, 172] width 195 height 37
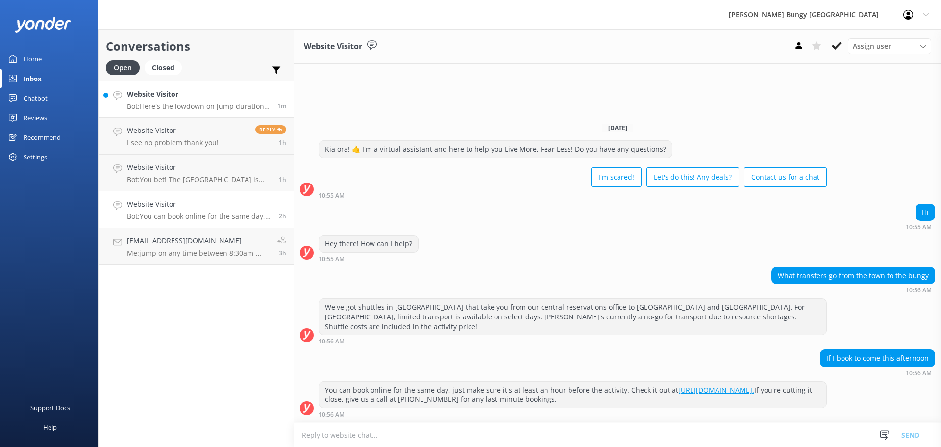
click at [157, 115] on link "Website Visitor Bot: Here's the lowdown on jump durations: - Nevis Catapult, Ne…" at bounding box center [196, 99] width 195 height 37
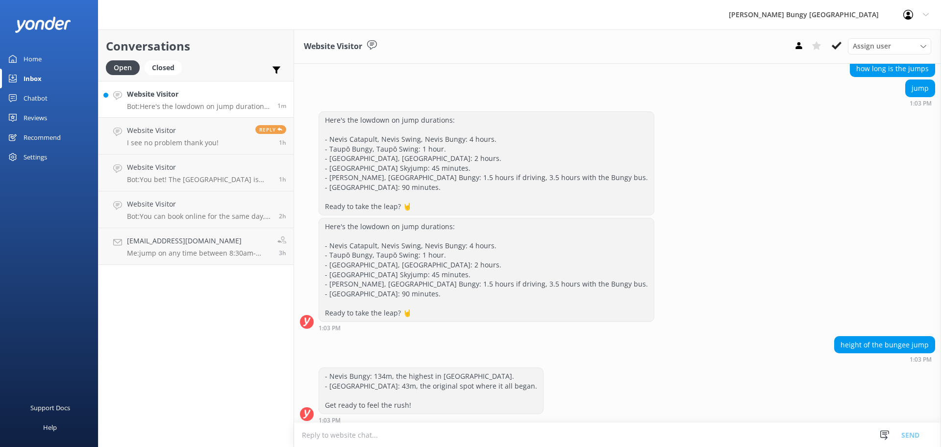
scroll to position [99, 0]
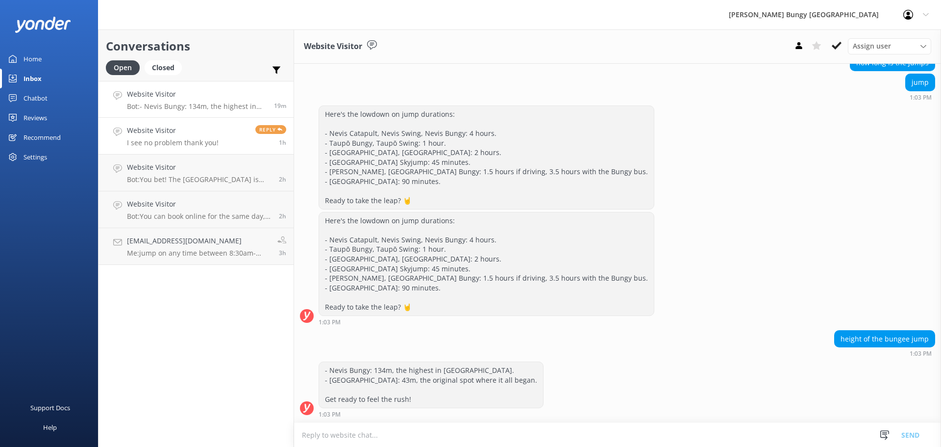
click at [226, 130] on link "Website Visitor I see no problem thank you! Reply 1h" at bounding box center [196, 136] width 195 height 37
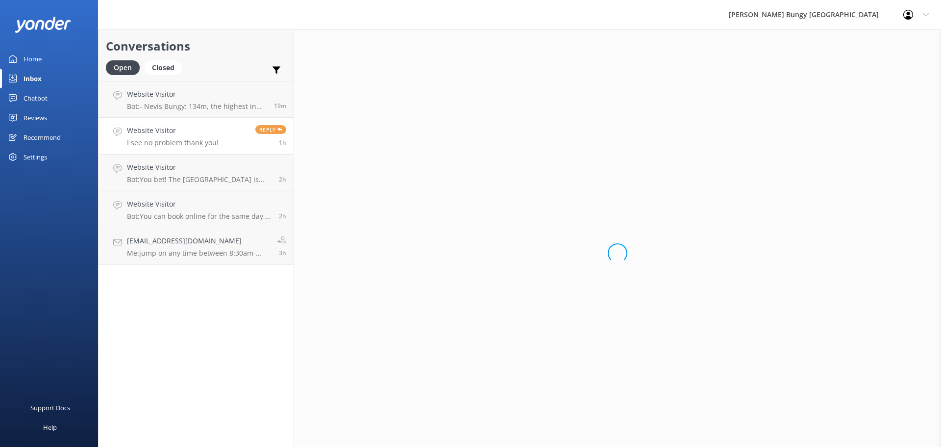
click at [229, 65] on div "Open Closed Important Assigned to me Unassigned" at bounding box center [196, 72] width 180 height 24
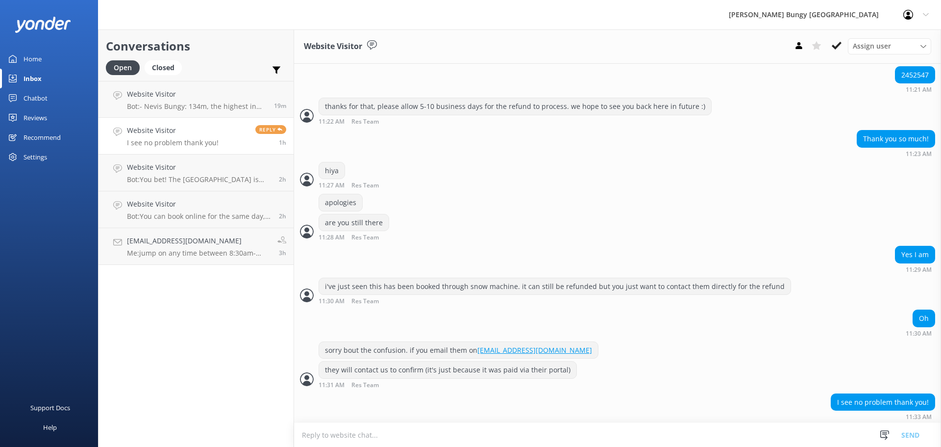
click at [238, 78] on div "Open Closed Important Assigned to me Unassigned" at bounding box center [196, 72] width 180 height 24
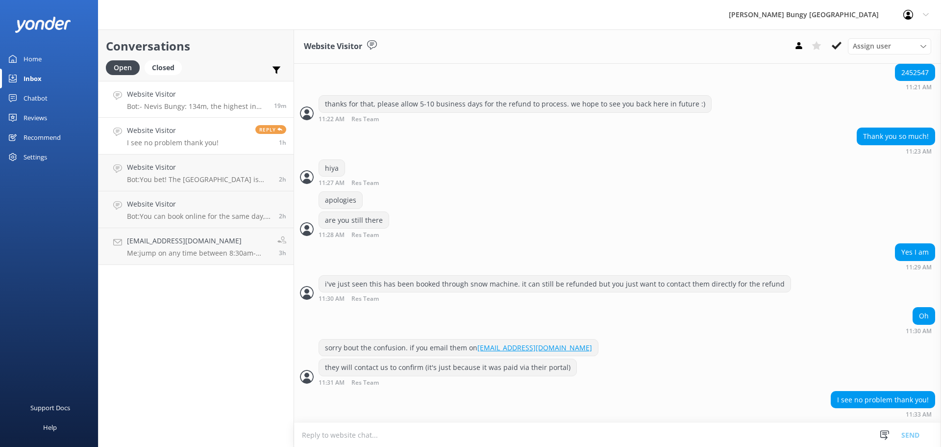
click at [238, 90] on h4 "Website Visitor" at bounding box center [197, 94] width 140 height 11
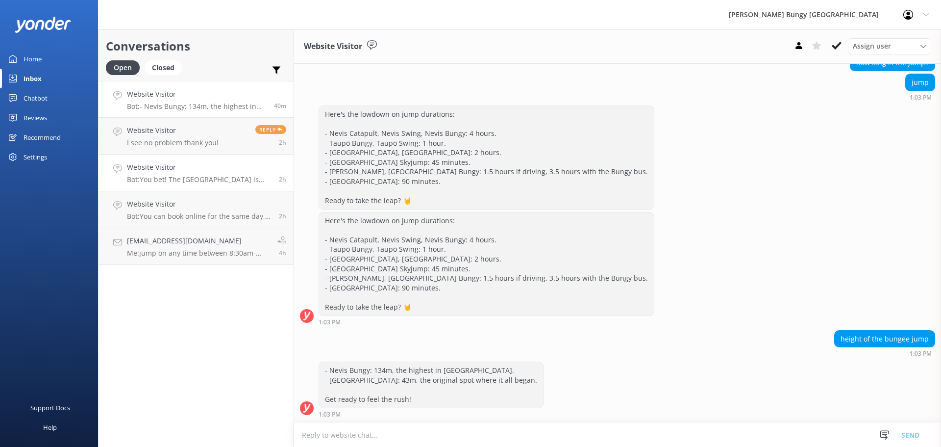
click at [175, 170] on h4 "Website Visitor" at bounding box center [199, 167] width 145 height 11
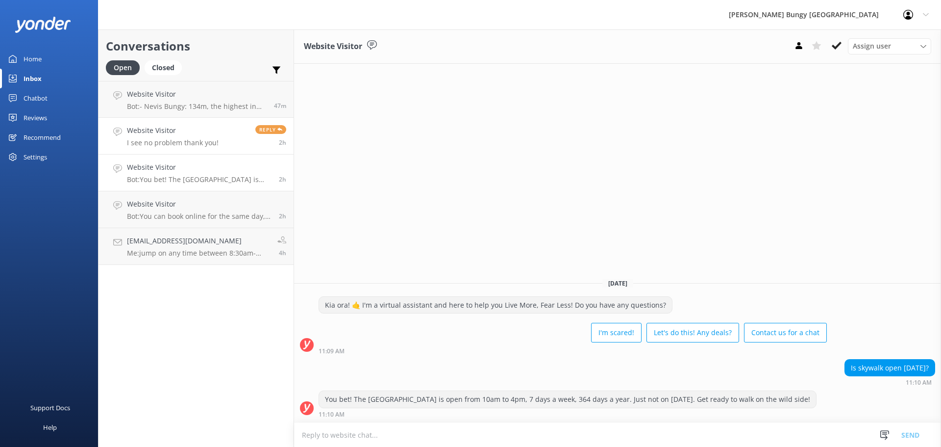
click at [198, 118] on link "Website Visitor I see no problem thank you! Reply 2h" at bounding box center [196, 136] width 195 height 37
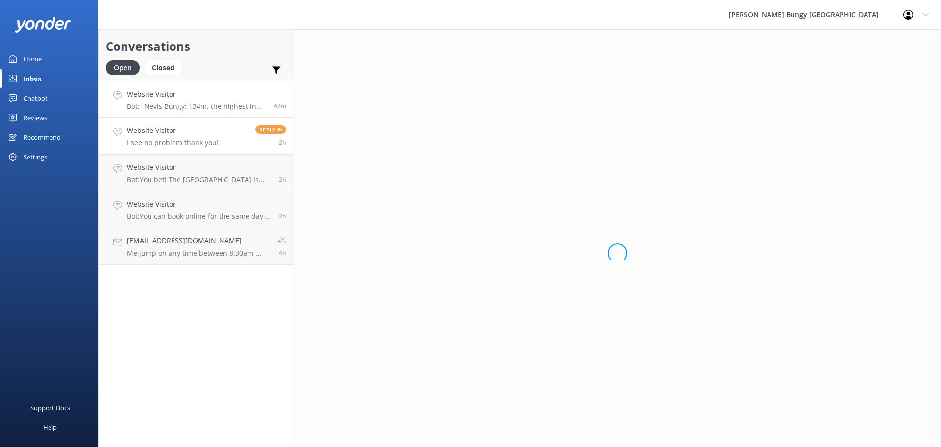
click at [192, 103] on p "Bot: - [PERSON_NAME]: 134m, the highest in [GEOGRAPHIC_DATA]. - [GEOGRAPHIC_DAT…" at bounding box center [197, 106] width 140 height 9
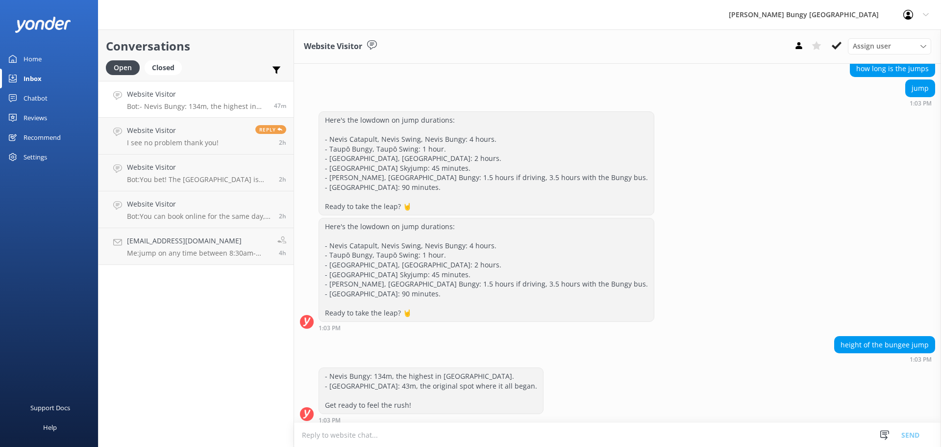
scroll to position [99, 0]
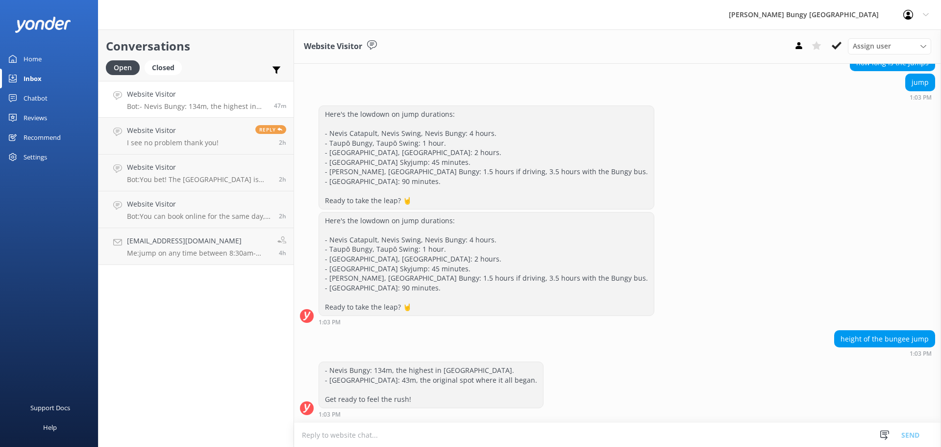
click at [604, 368] on div "- Nevis Bungy: 134m, the highest in [GEOGRAPHIC_DATA]. - [GEOGRAPHIC_DATA]: 43m…" at bounding box center [617, 388] width 647 height 55
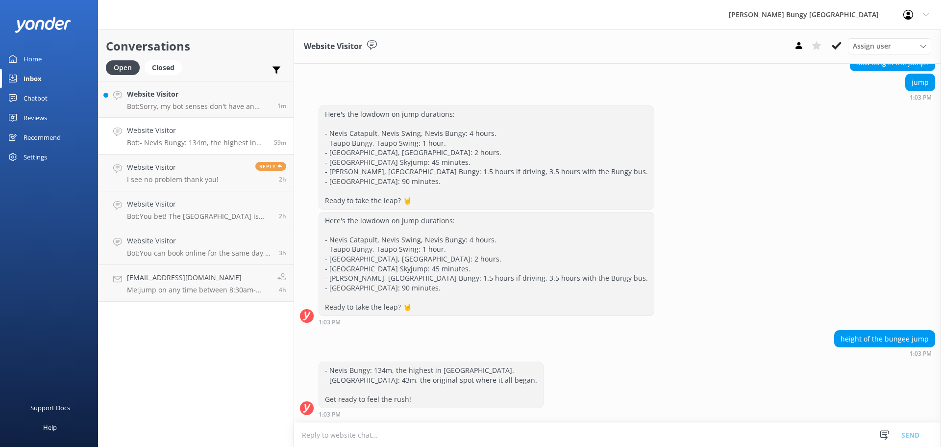
scroll to position [120, 0]
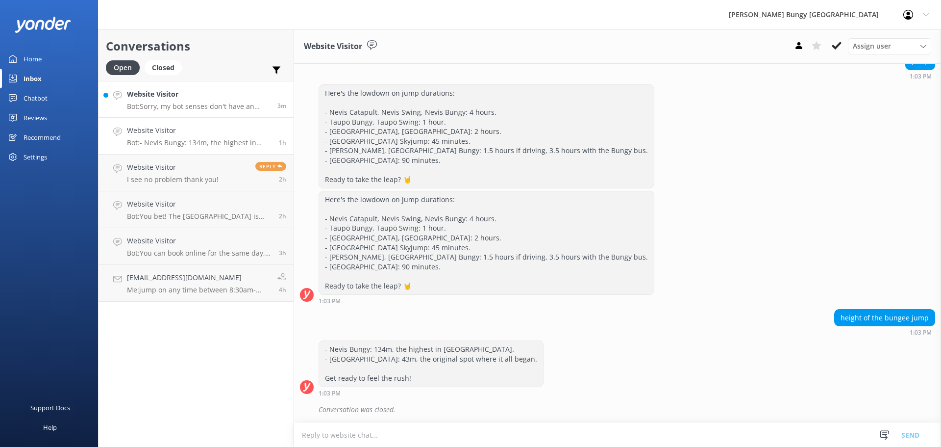
click at [224, 110] on p "Bot: Sorry, my bot senses don't have an answer for that, please try and rephras…" at bounding box center [198, 106] width 143 height 9
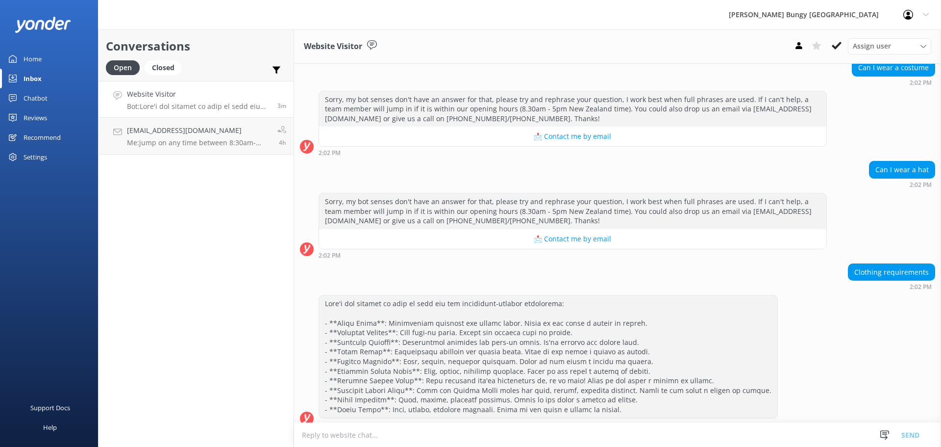
scroll to position [388, 0]
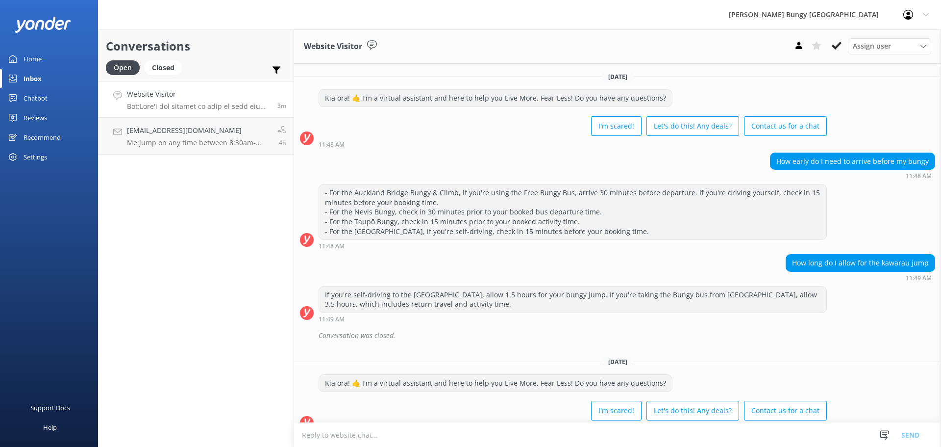
scroll to position [388, 0]
